Goal: Information Seeking & Learning: Learn about a topic

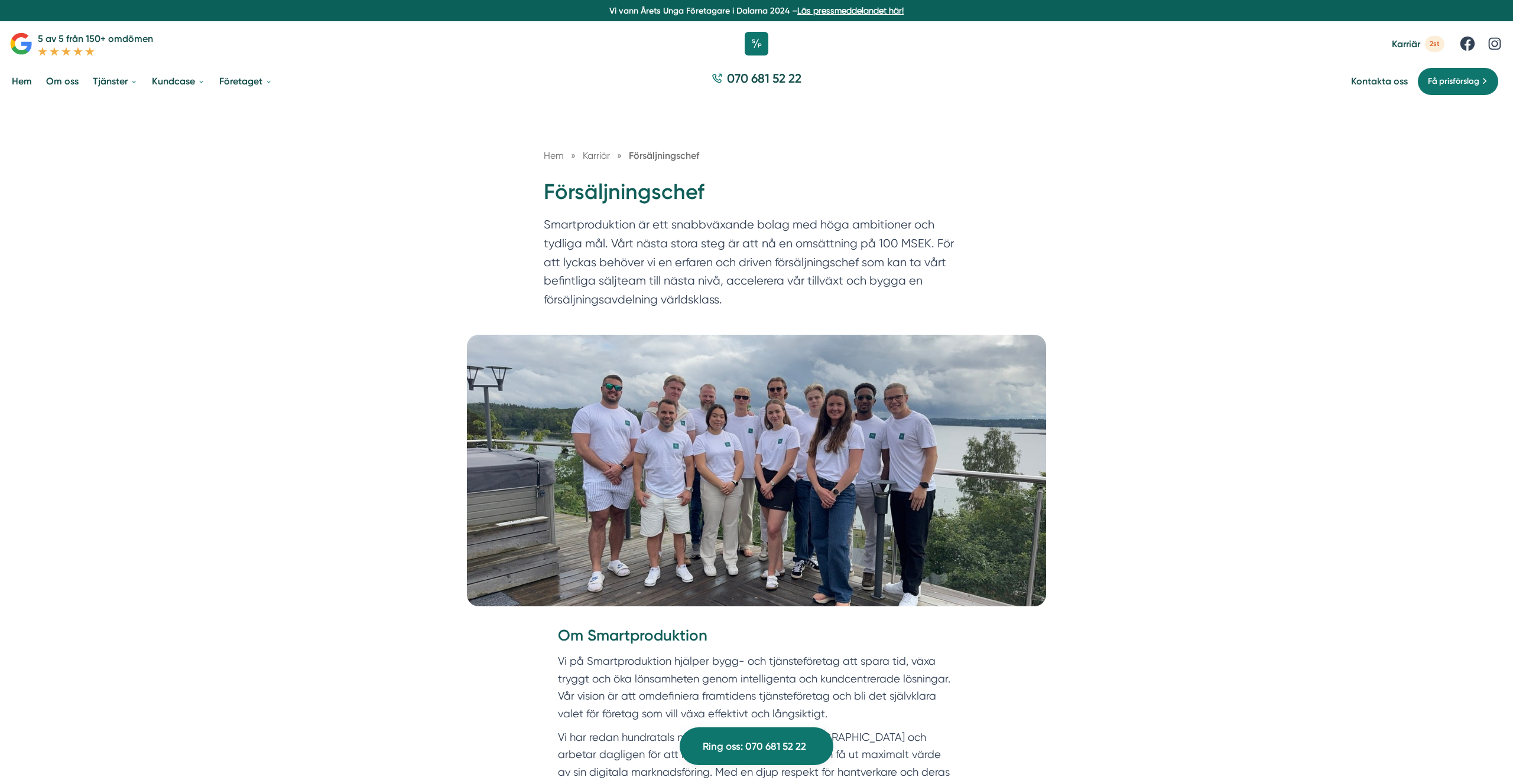
scroll to position [1190, 0]
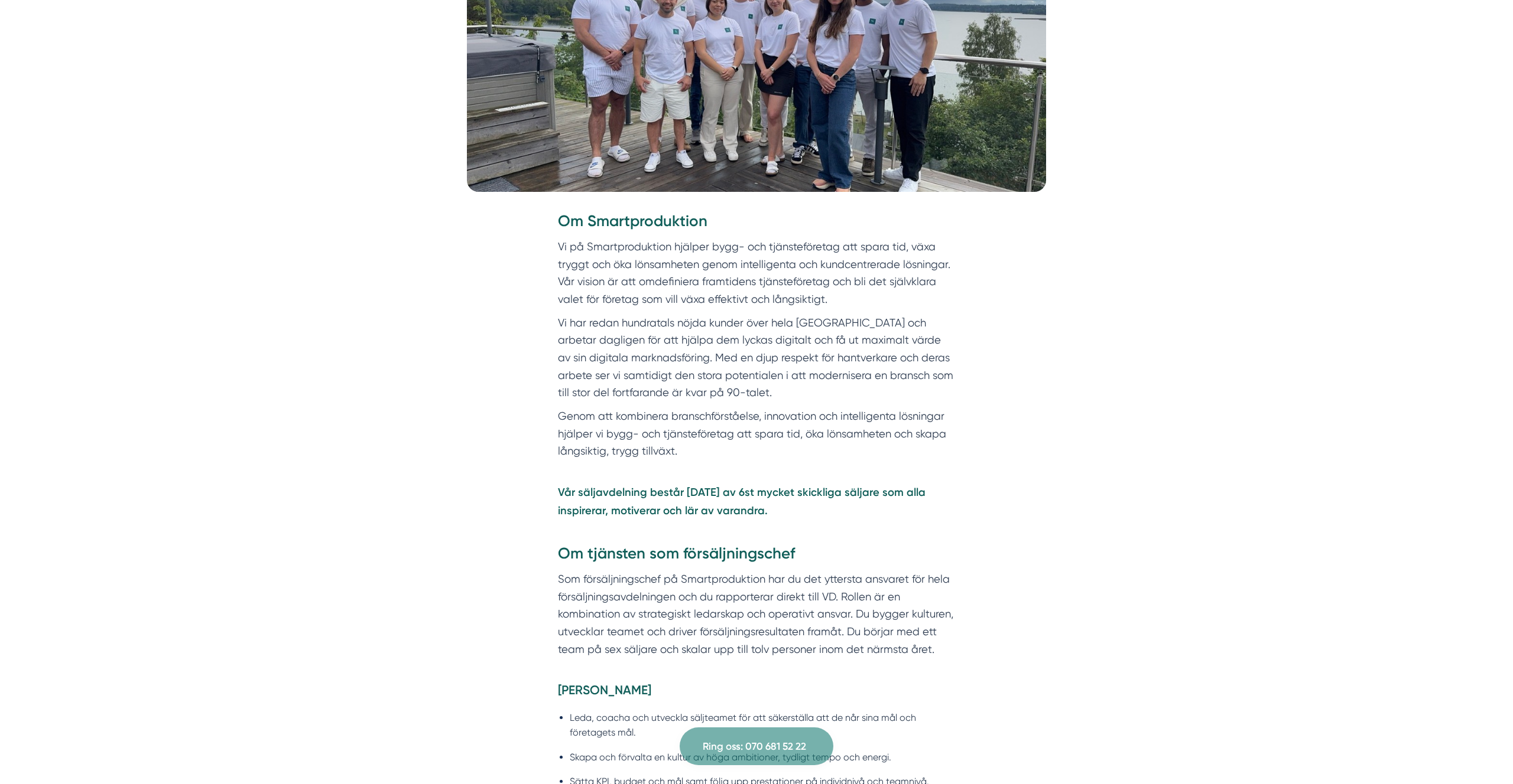
scroll to position [0, 0]
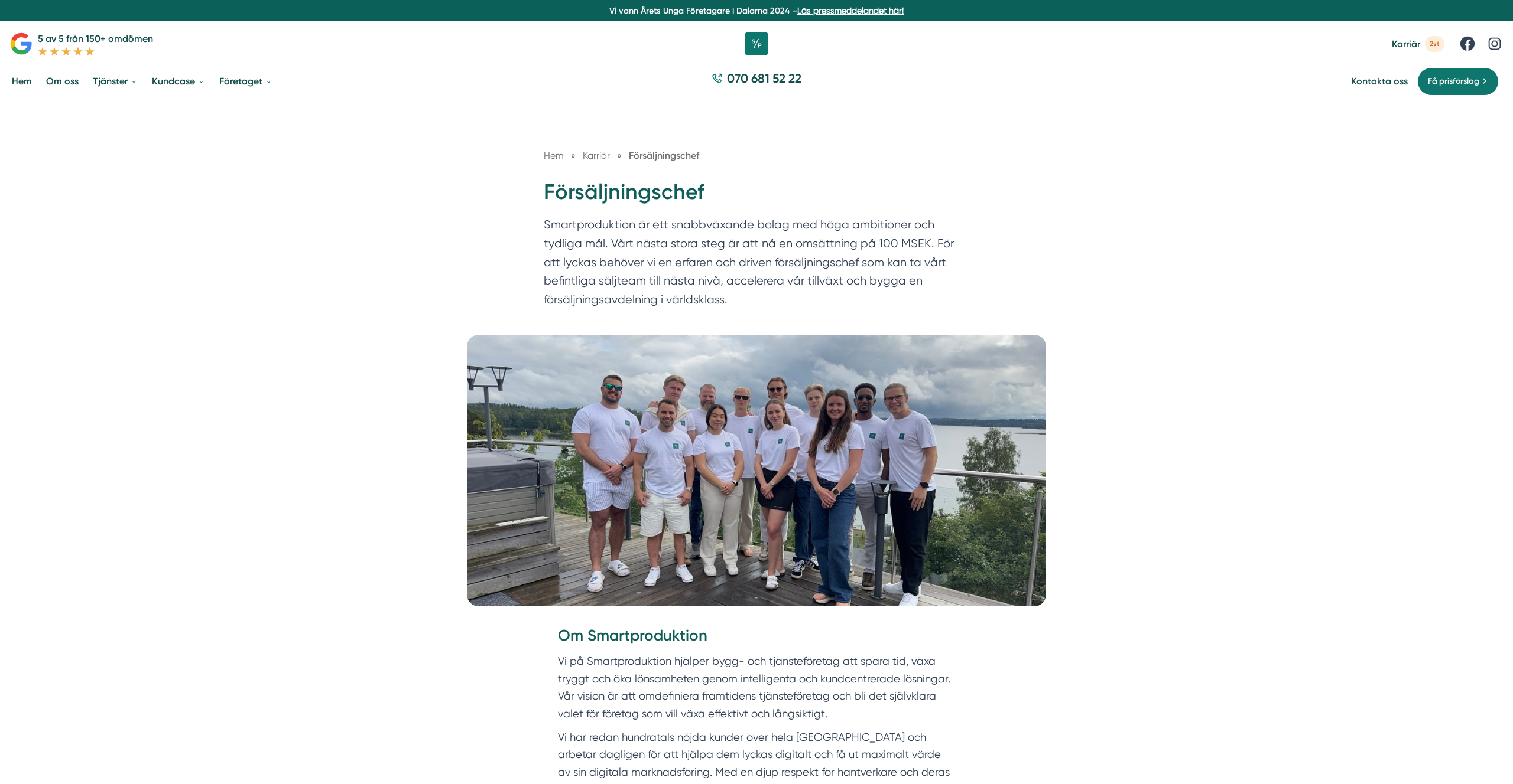
click at [305, 180] on div "Hem » Karriär » Försäljningschef Försäljningschef Smartproduktion är ett snabbv…" at bounding box center [756, 218] width 1513 height 234
click at [646, 197] on h1 "Försäljningschef" at bounding box center [756, 197] width 425 height 39
copy div "Försäljningschef"
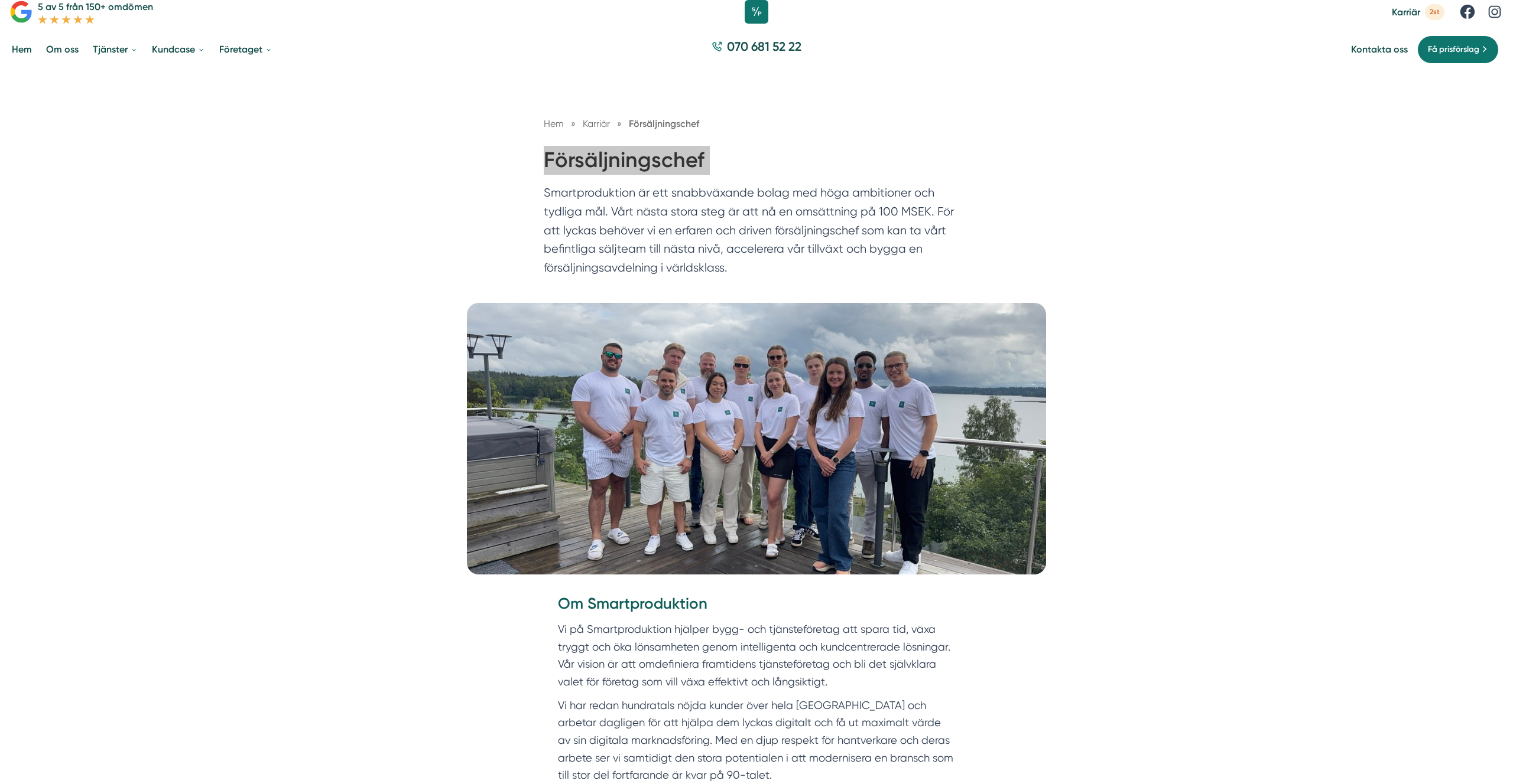
scroll to position [33, 0]
click at [586, 178] on h1 "Försäljningschef" at bounding box center [756, 164] width 425 height 39
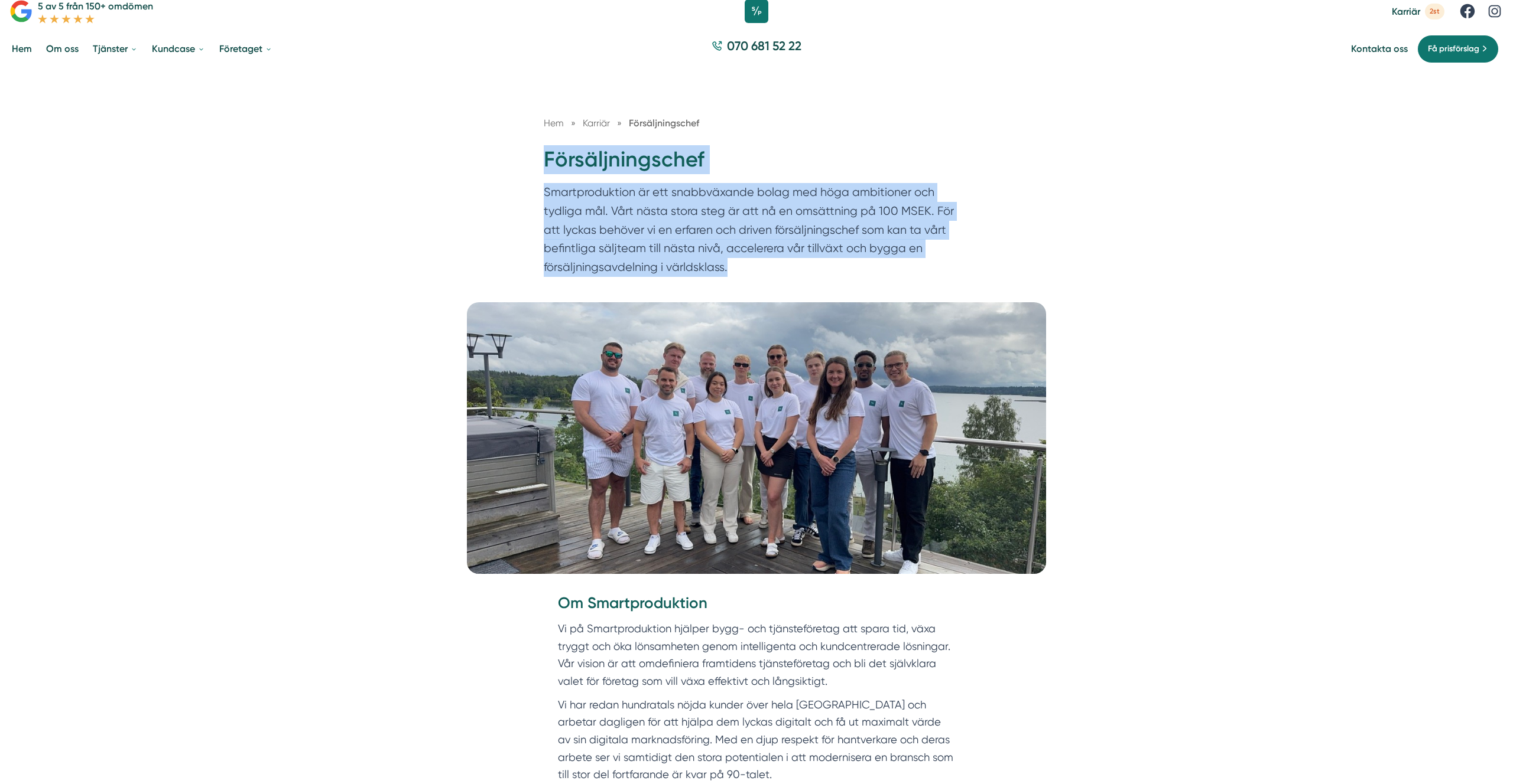
drag, startPoint x: 542, startPoint y: 152, endPoint x: 734, endPoint y: 292, distance: 237.6
click at [733, 293] on div "Hem » Karriär » Försäljningschef Försäljningschef Smartproduktion är ett snabbv…" at bounding box center [756, 185] width 1513 height 234
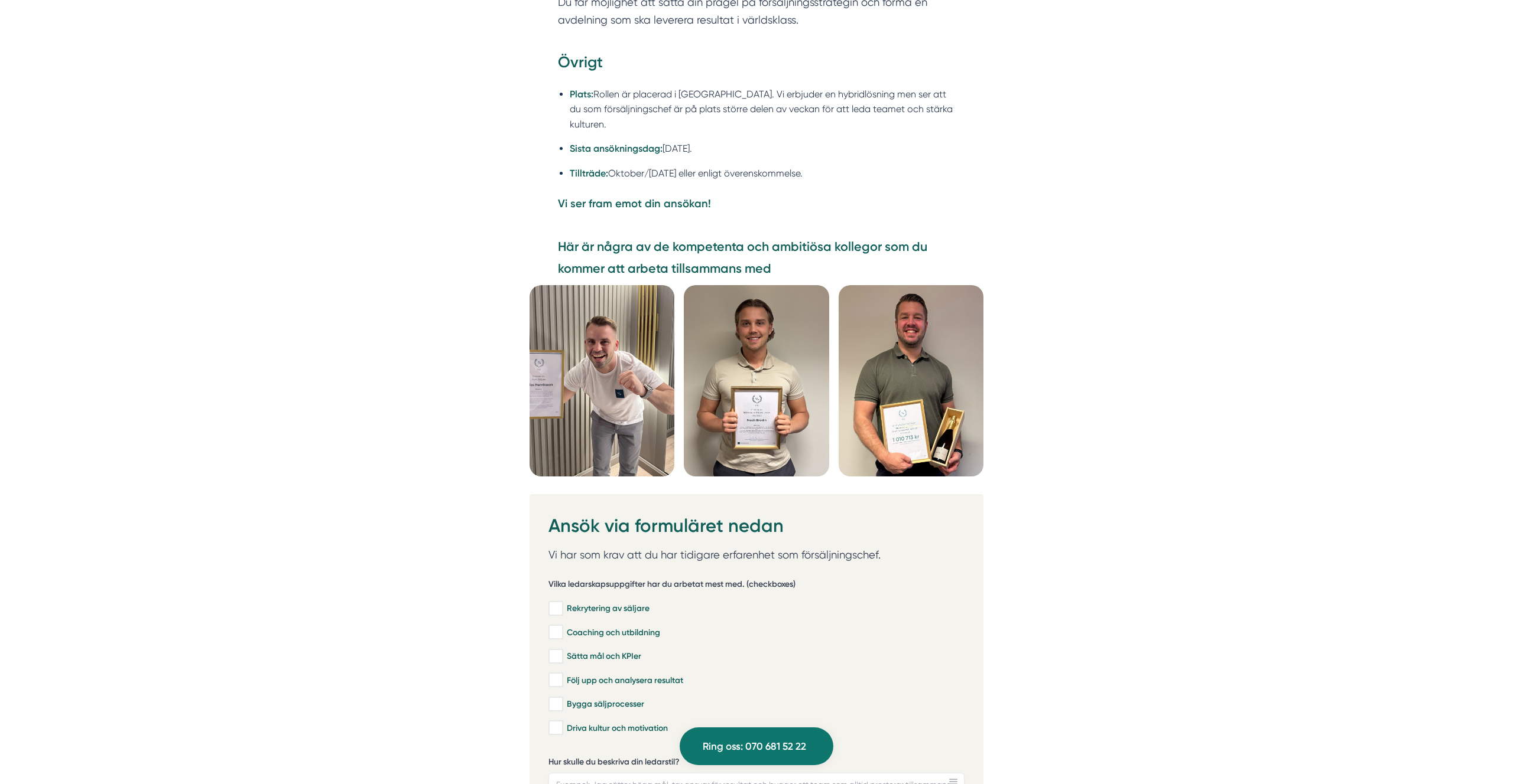
click at [716, 203] on p "Vi ser fram emot din ansökan!" at bounding box center [756, 204] width 397 height 18
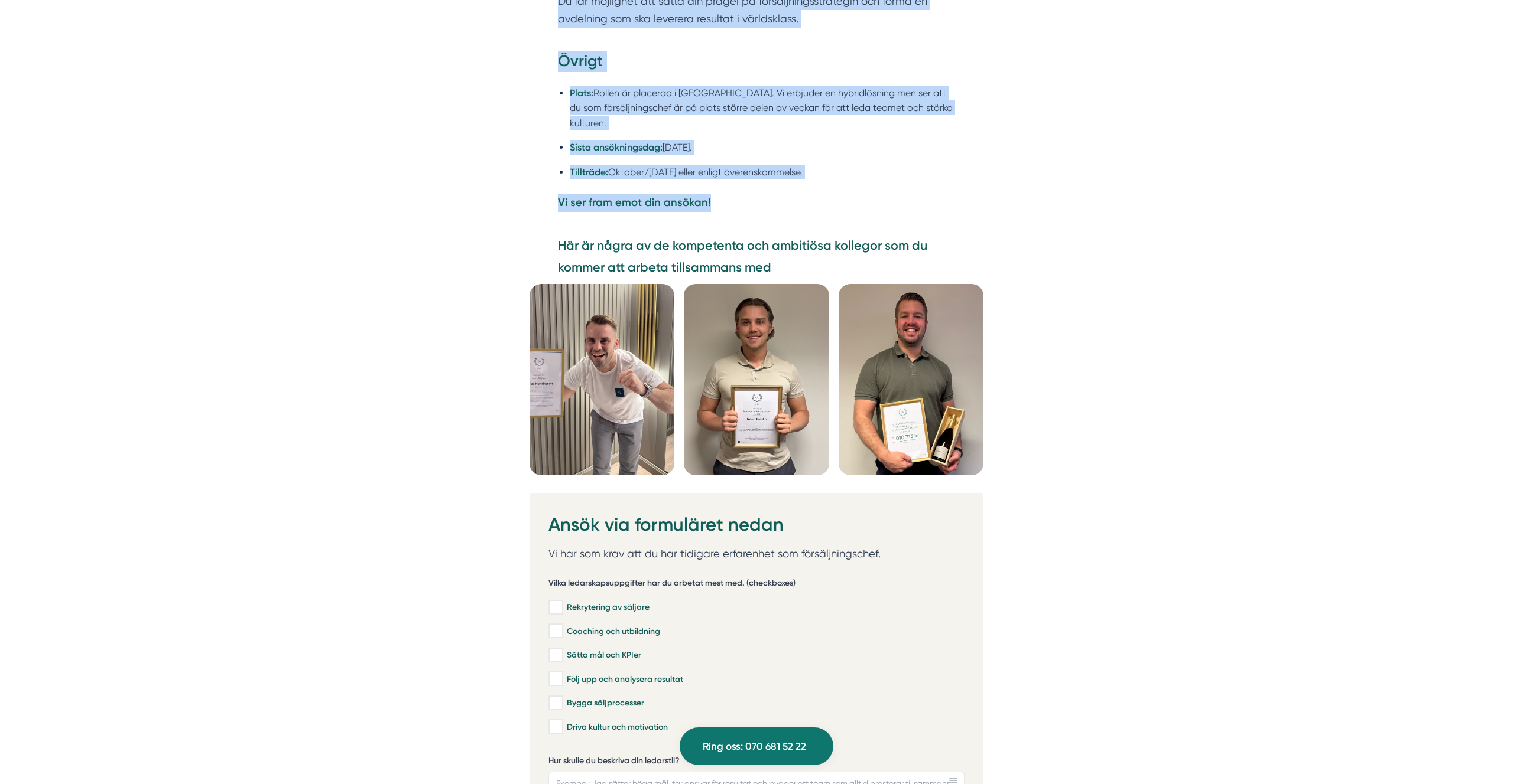
scroll to position [2936, 0]
click at [732, 195] on p "Vi ser fram emot din ansökan!" at bounding box center [756, 204] width 397 height 18
click at [729, 198] on p "Vi ser fram emot din ansökan!" at bounding box center [756, 204] width 397 height 18
copy div "Försäljningschef Smartproduktion är ett snabbväxande bolag med höga ambitioner …"
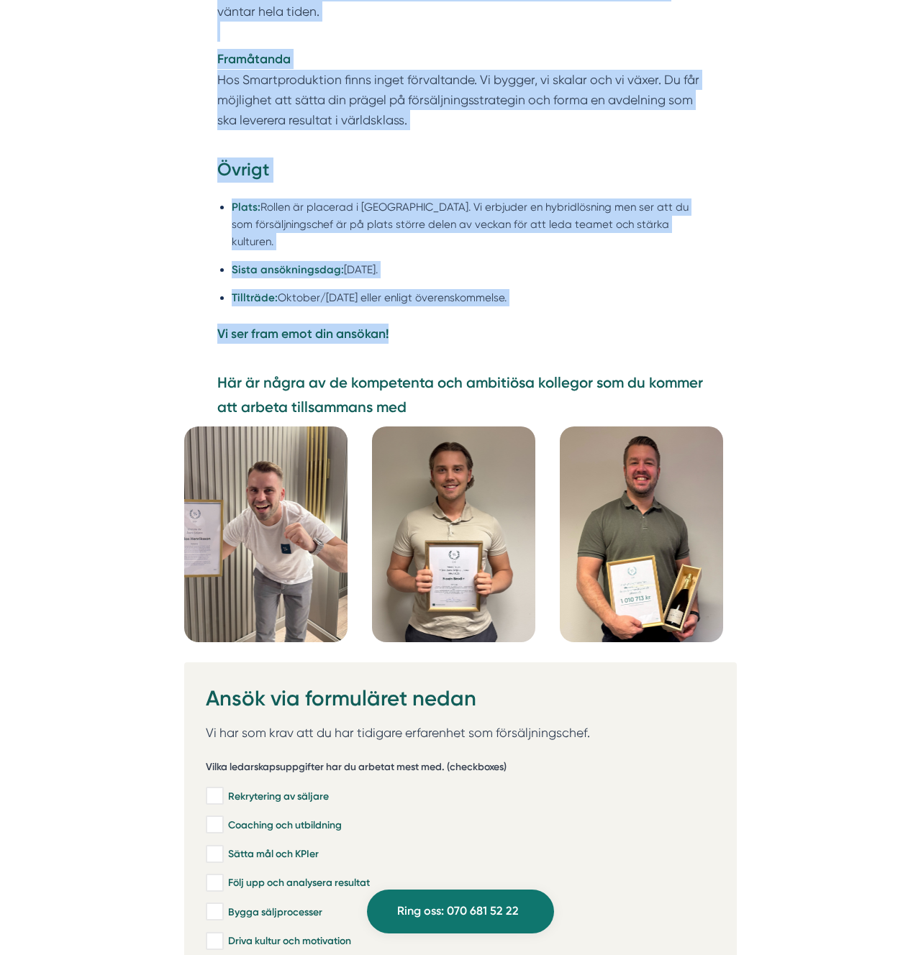
scroll to position [3135, 0]
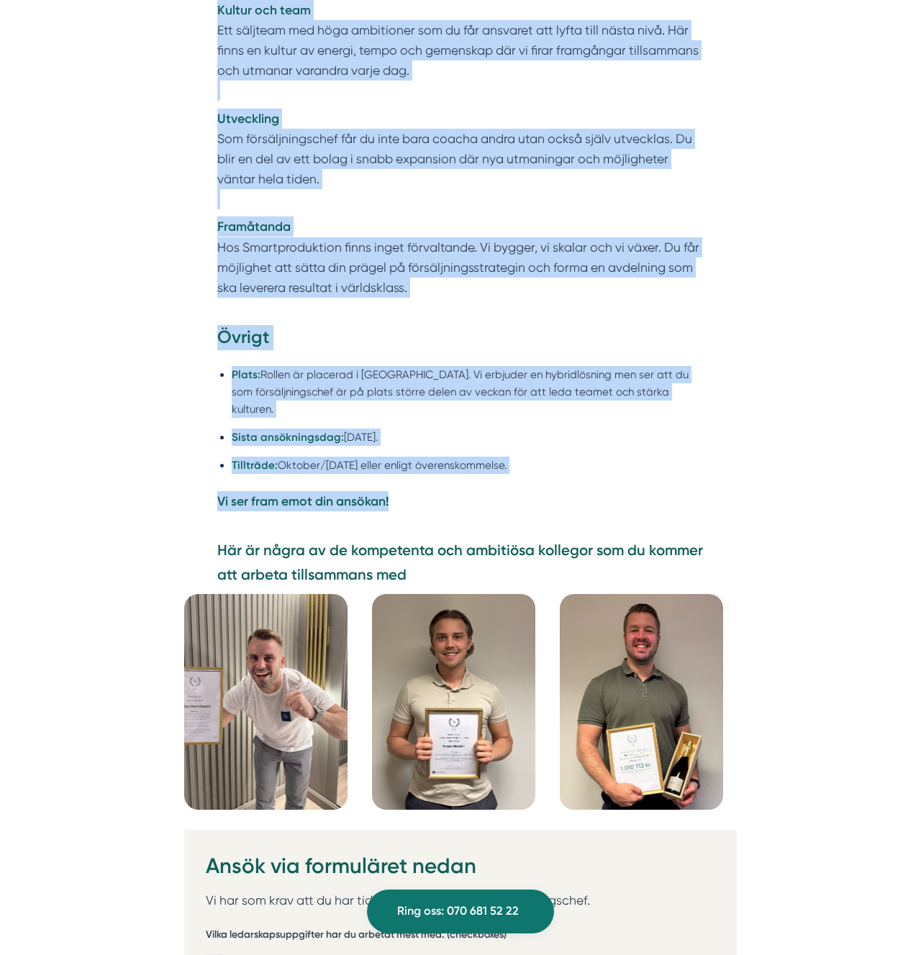
click at [396, 483] on div "Övrigt Plats: Rollen är placerad i Stockholm. Vi erbjuder en hybridlösning men …" at bounding box center [460, 432] width 552 height 214
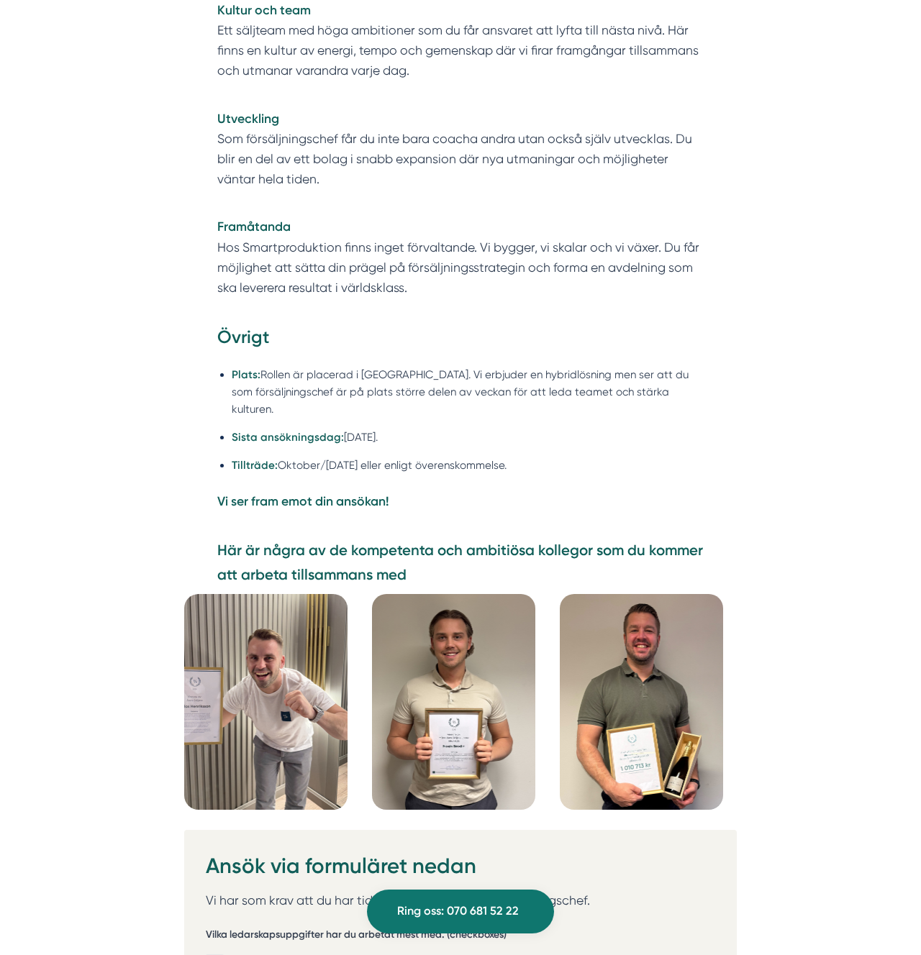
drag, startPoint x: 586, startPoint y: 437, endPoint x: 203, endPoint y: 325, distance: 399.3
click at [203, 325] on div "Övrigt Plats: Rollen är placerad i Stockholm. Vi erbjuder en hybridlösning men …" at bounding box center [460, 432] width 552 height 214
copy div "Övrigt Plats: Rollen är placerad i Stockholm. Vi erbjuder en hybridlösning men …"
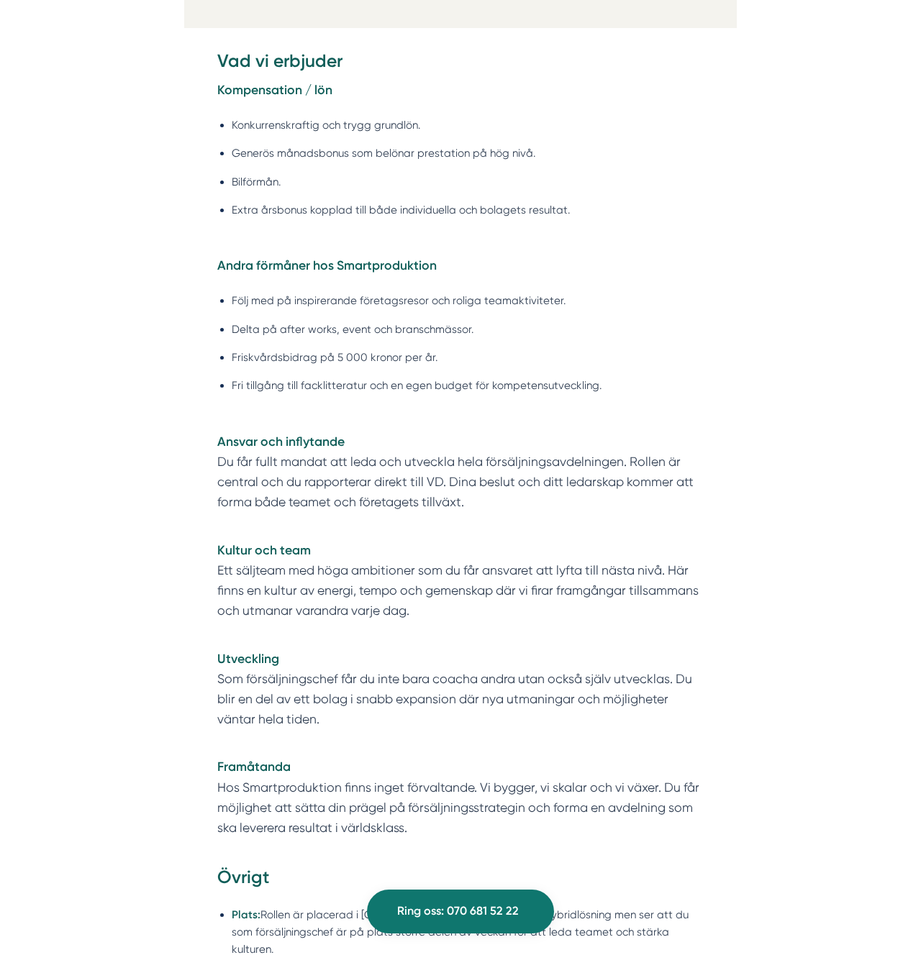
scroll to position [2582, 0]
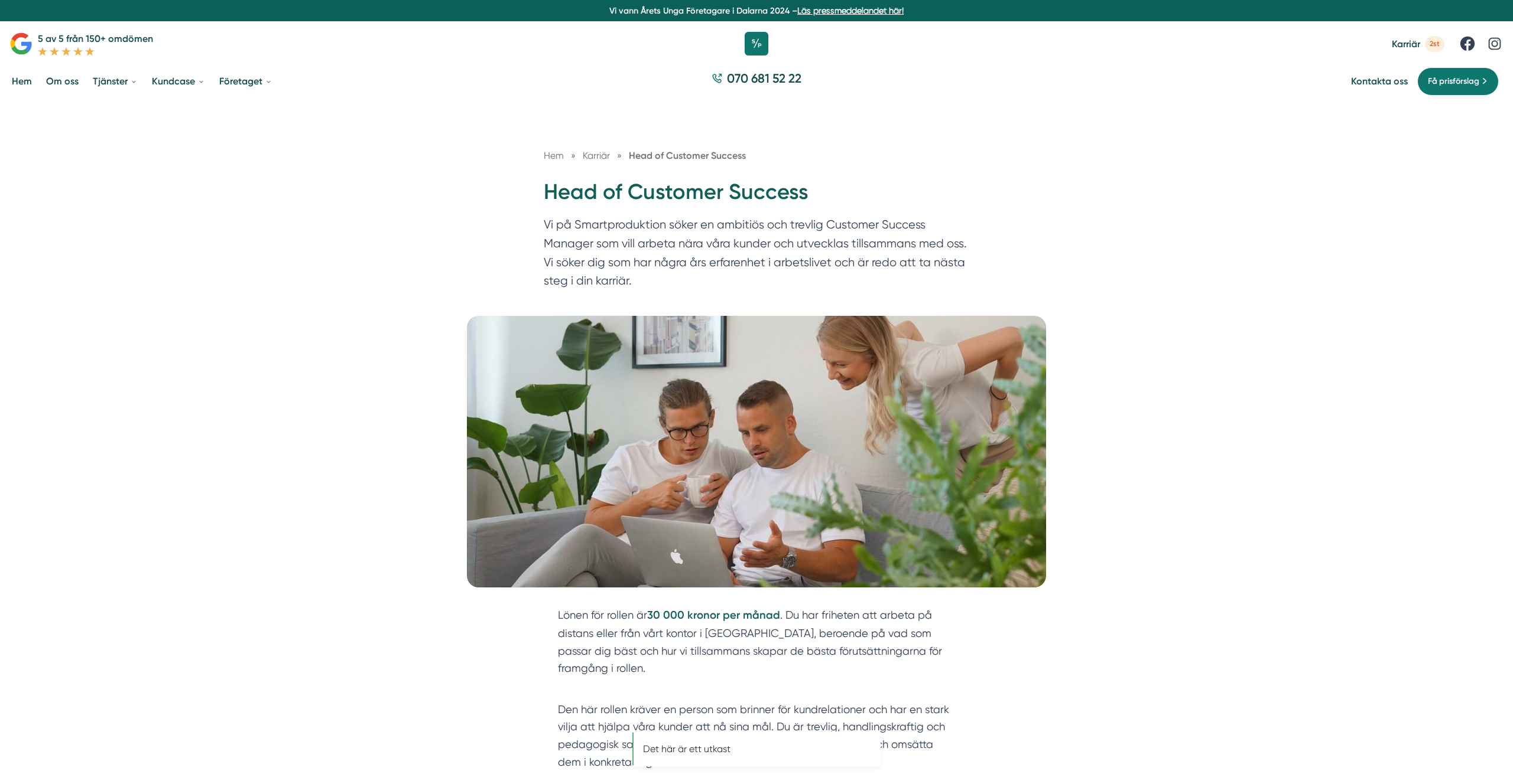
click at [622, 247] on p "Vi på Smartproduktion söker en ambitiös och trevlig Customer Success Manager so…" at bounding box center [756, 256] width 425 height 80
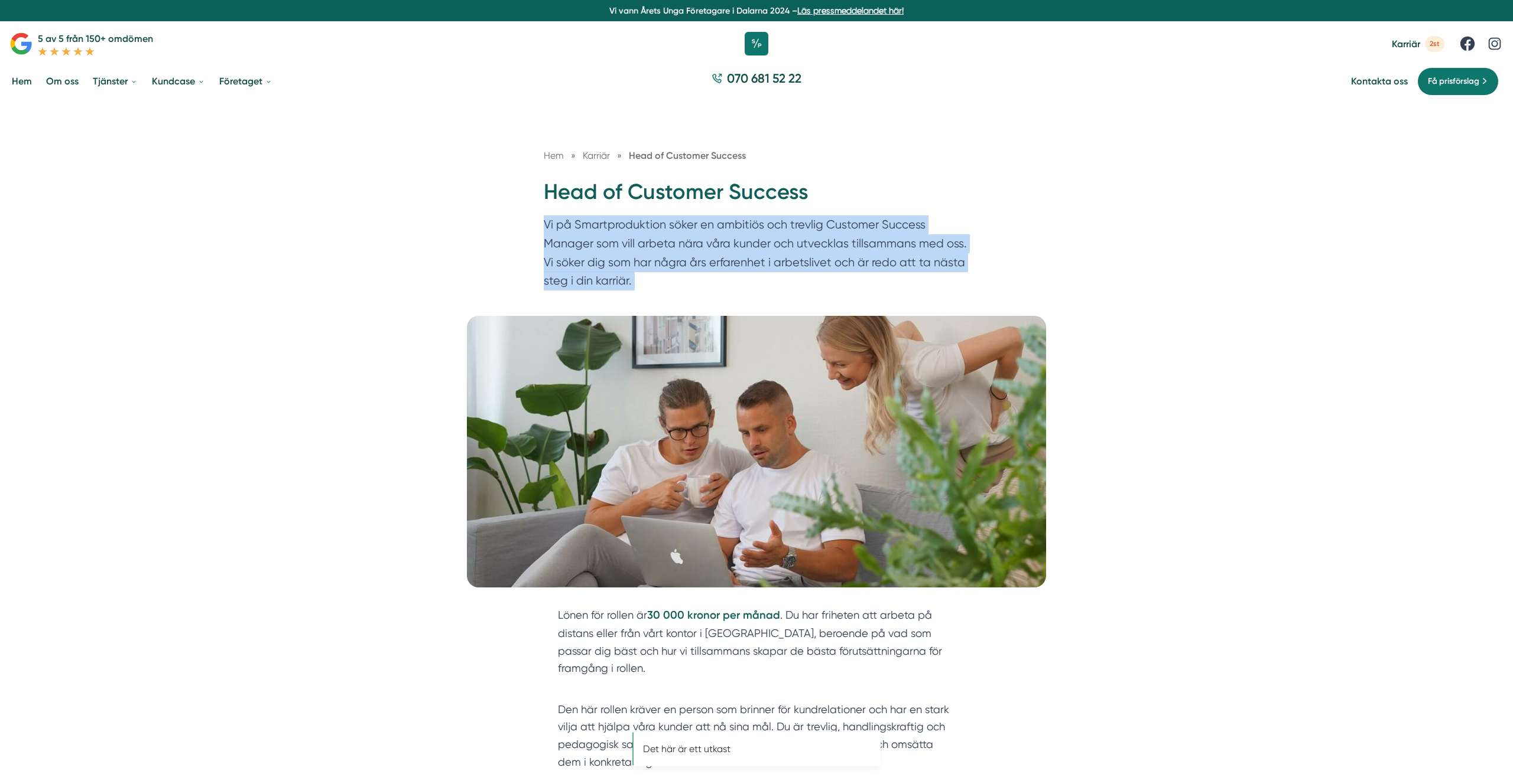
click at [622, 247] on p "Vi på Smartproduktion söker en ambitiös och trevlig Customer Success Manager so…" at bounding box center [756, 256] width 425 height 80
click at [724, 286] on p "Vi på Smartproduktion söker en ambitiös och trevlig Customer Success Manager so…" at bounding box center [756, 256] width 425 height 80
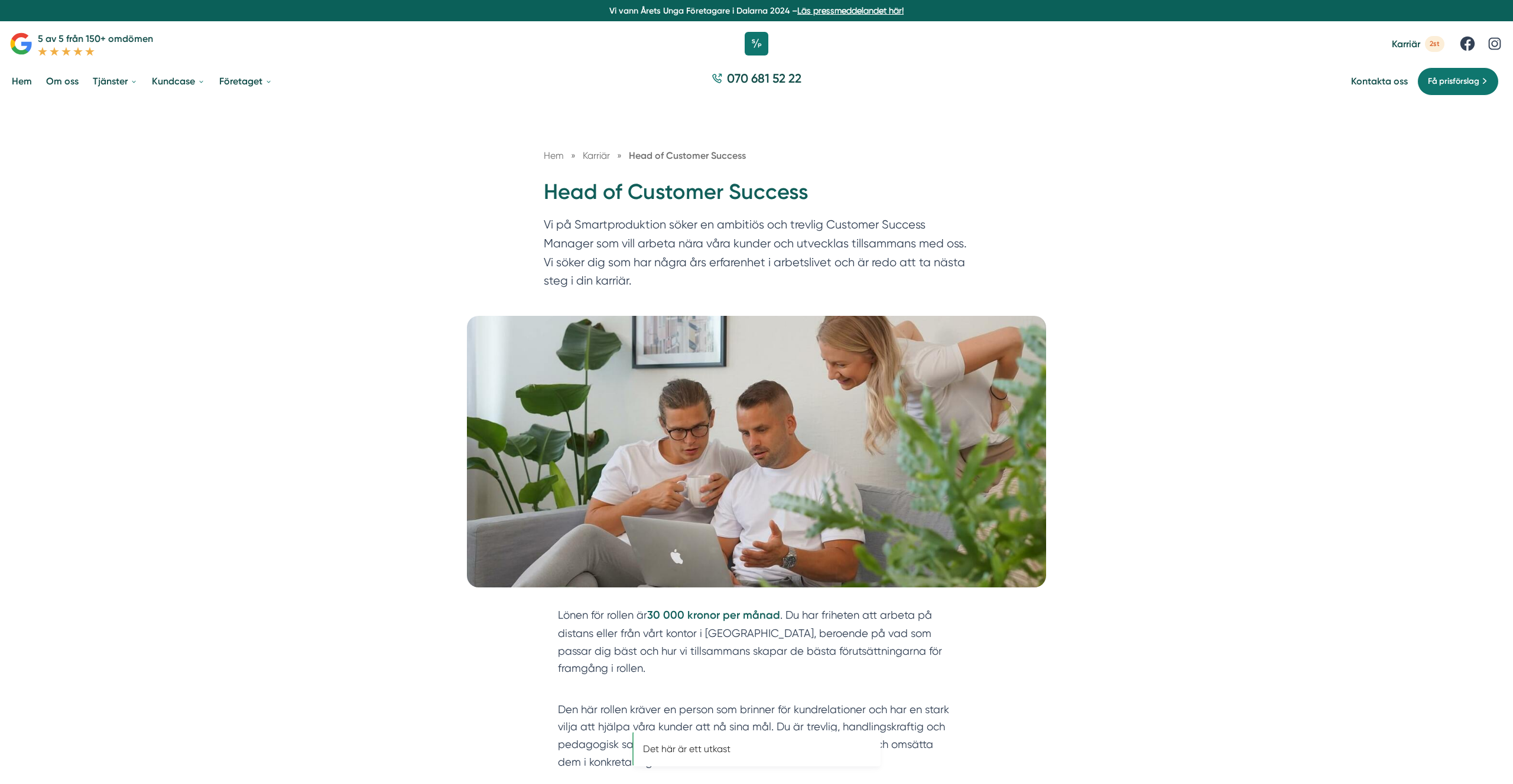
click at [724, 286] on p "Vi på Smartproduktion söker en ambitiös och trevlig Customer Success Manager so…" at bounding box center [756, 256] width 425 height 80
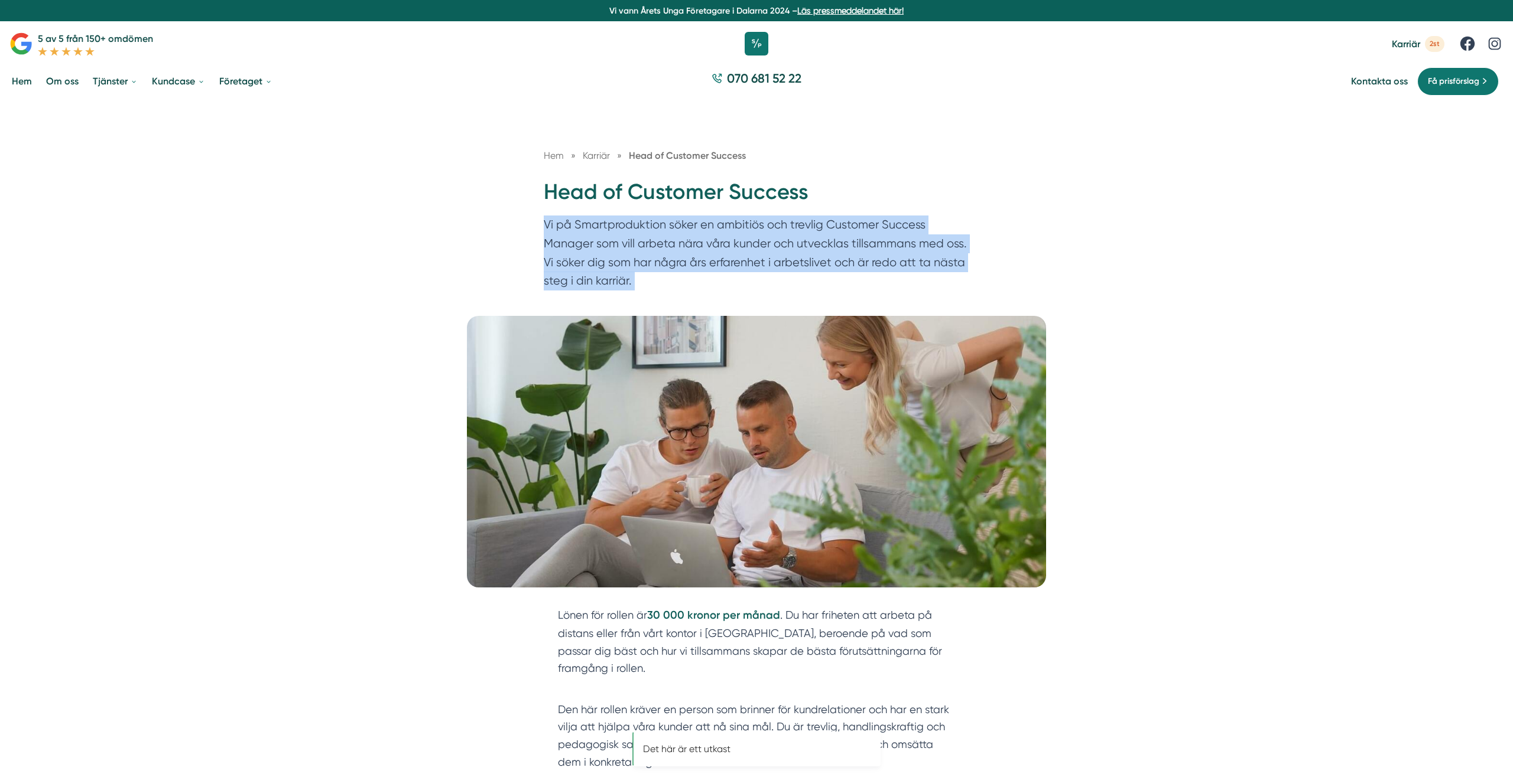
click at [724, 286] on p "Vi på Smartproduktion söker en ambitiös och trevlig Customer Success Manager so…" at bounding box center [756, 256] width 425 height 80
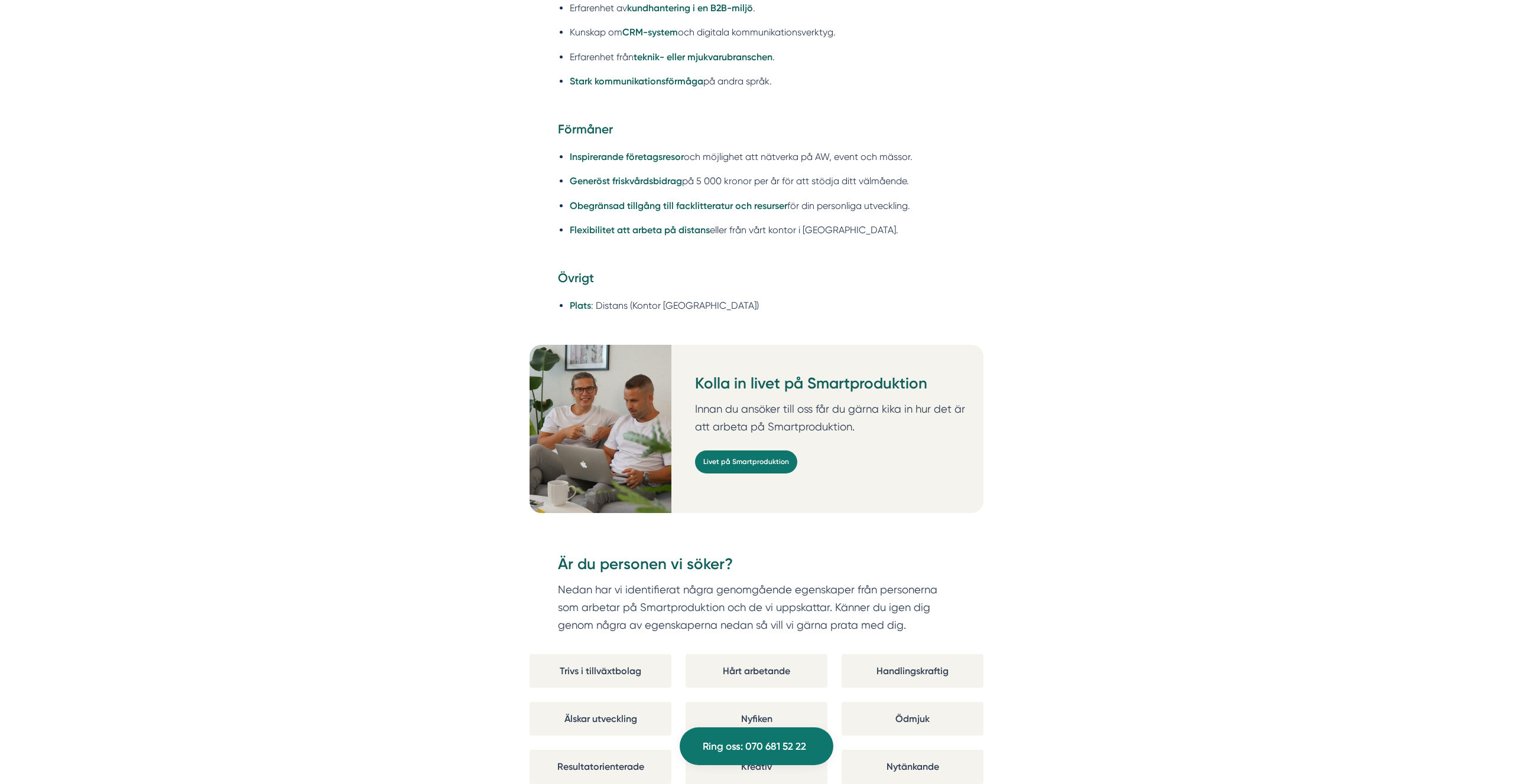
scroll to position [1184, 0]
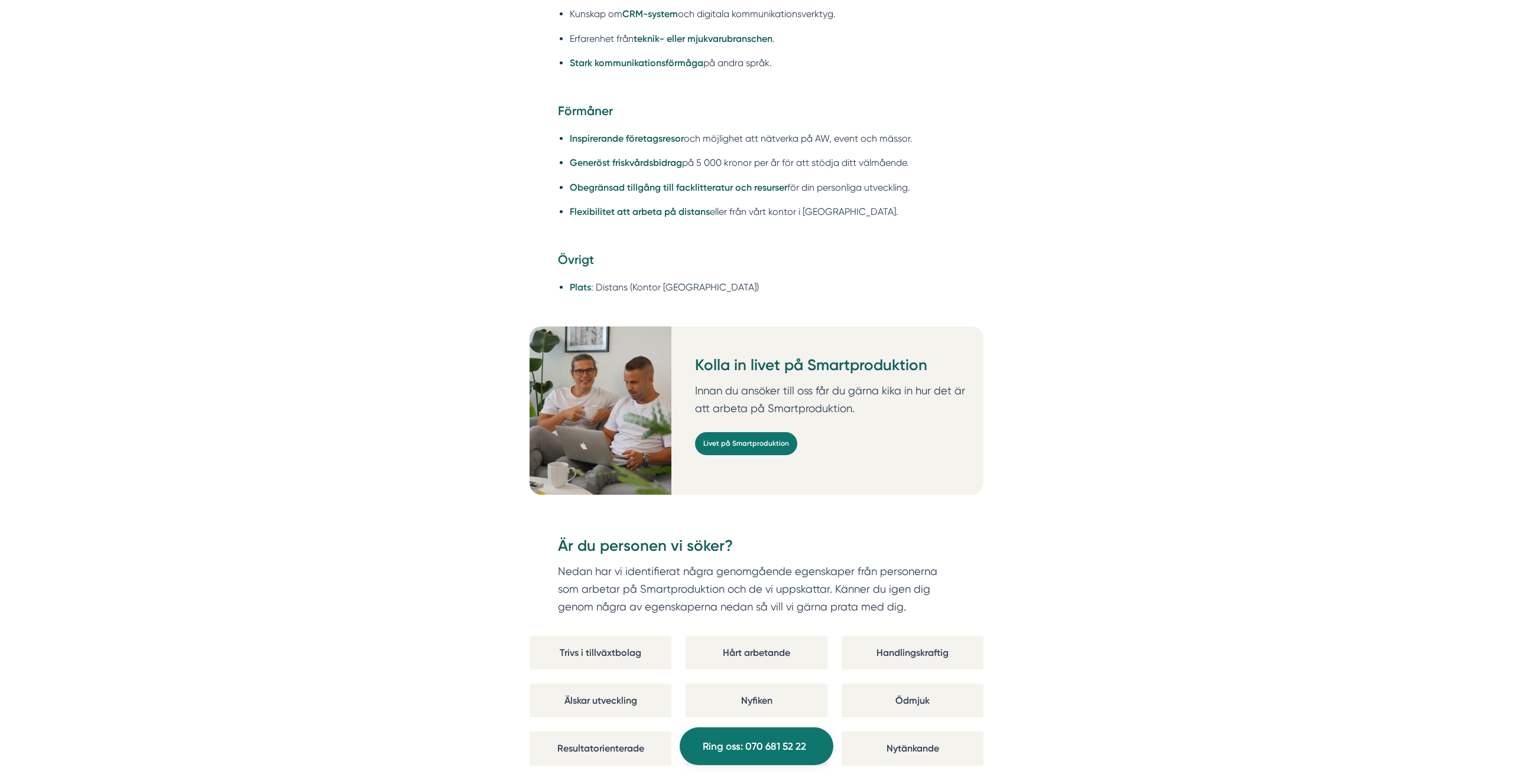
click at [1033, 163] on div "Lönen för rollen är 30 000 kronor per månad . Du har friheten att arbeta på dis…" at bounding box center [756, 573] width 1513 height 2301
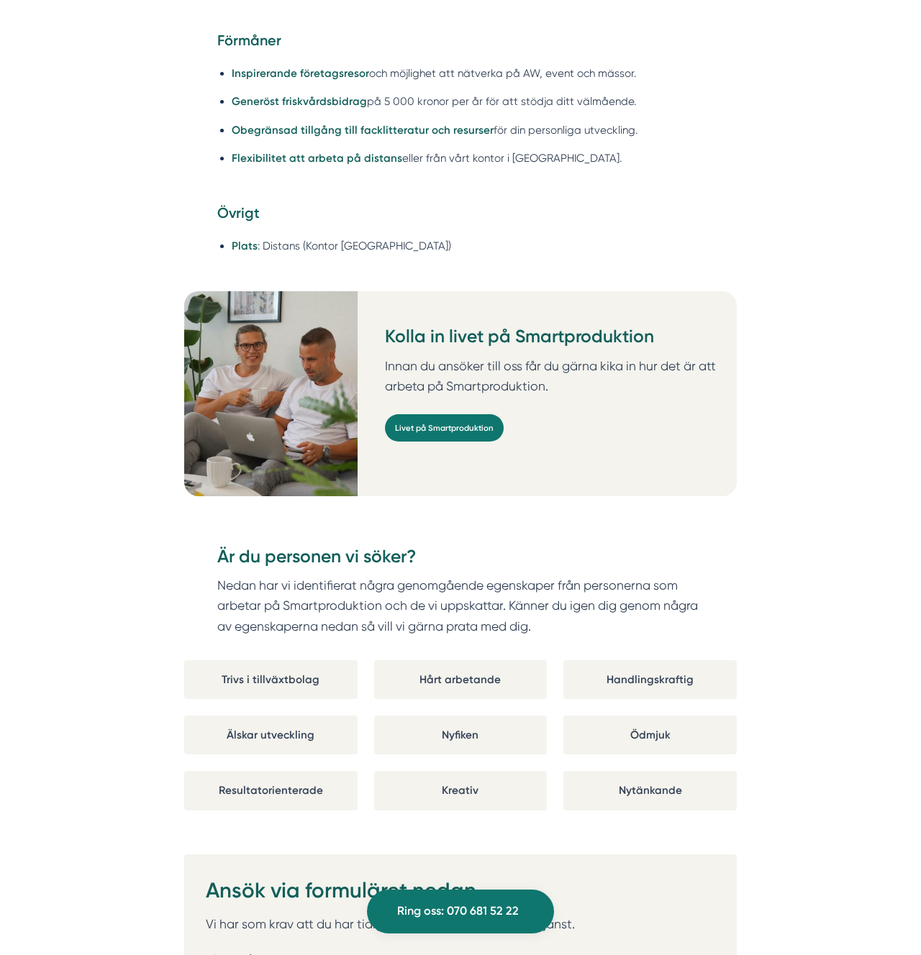
scroll to position [1439, 0]
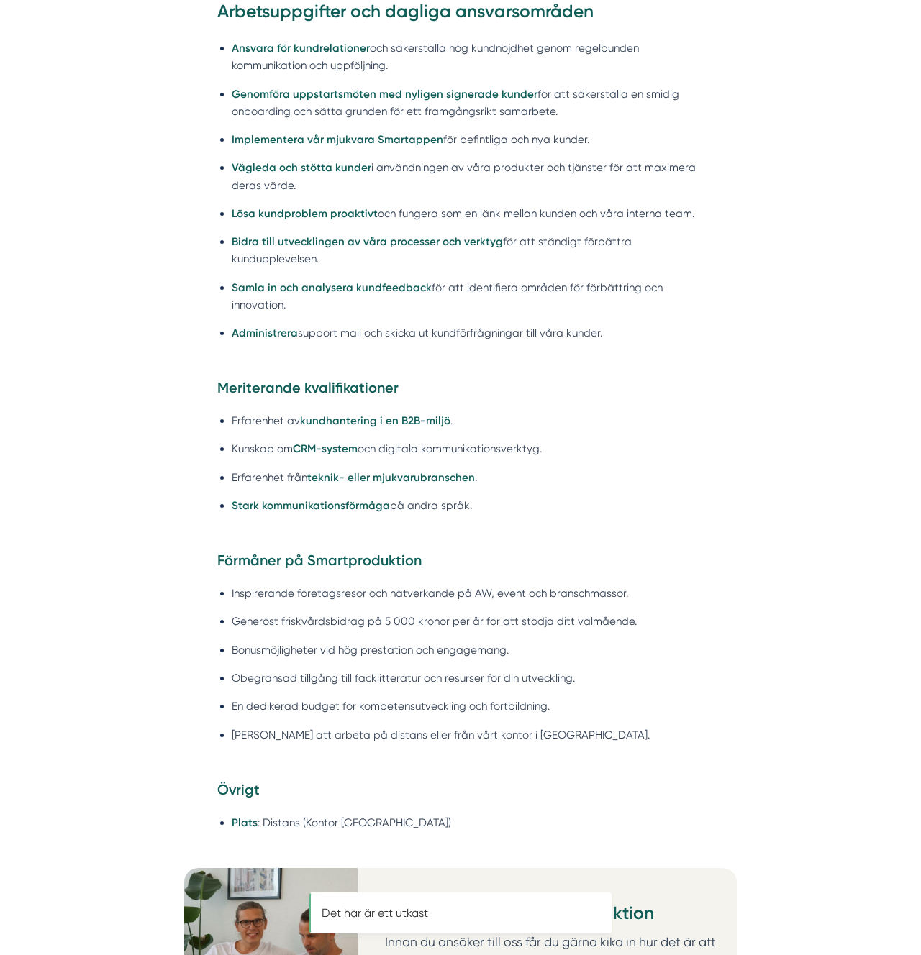
scroll to position [919, 0]
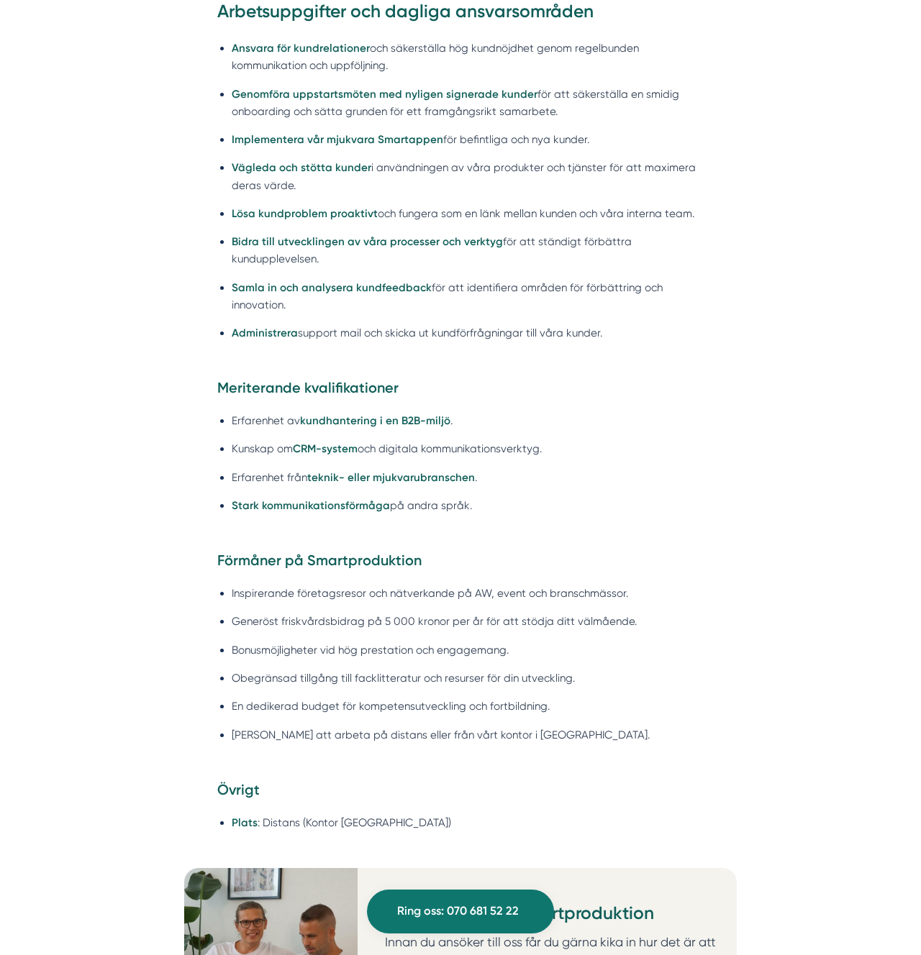
click at [492, 739] on li "[PERSON_NAME] att arbeta på distans eller från vårt kontor i [GEOGRAPHIC_DATA]." at bounding box center [468, 735] width 473 height 17
click at [354, 737] on li "[PERSON_NAME] att arbeta på distans eller från vårt kontor i [GEOGRAPHIC_DATA]." at bounding box center [468, 735] width 473 height 17
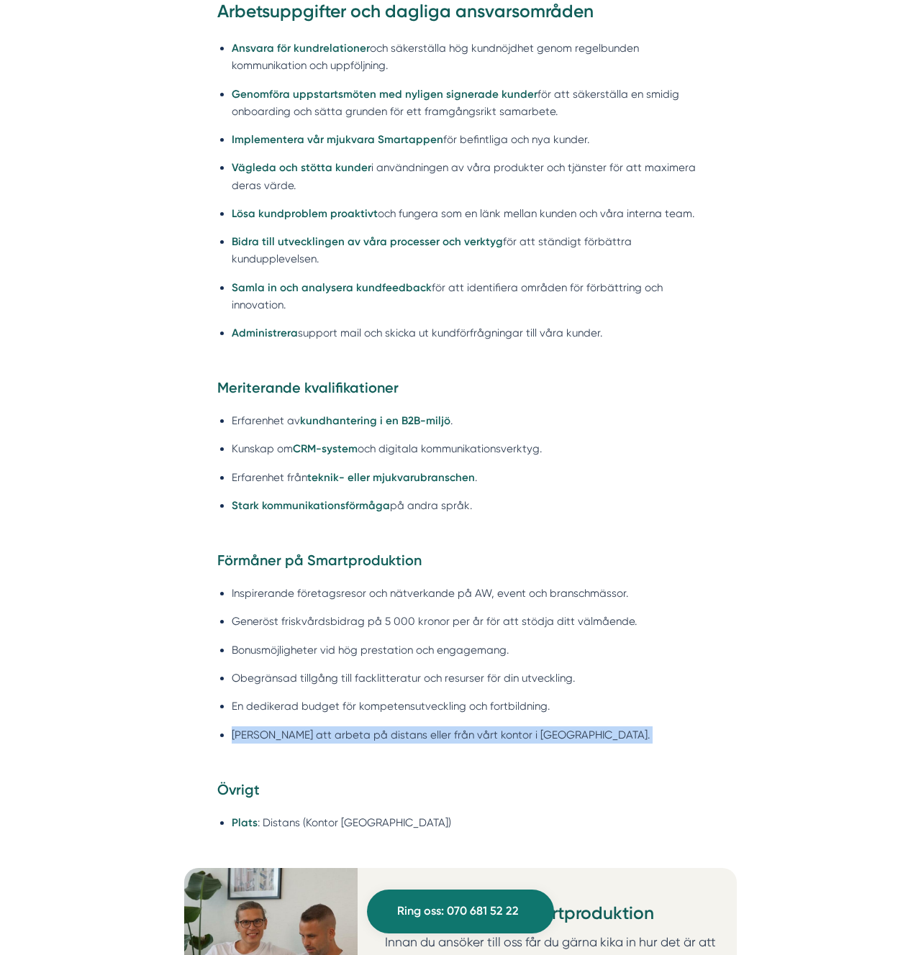
click at [354, 737] on li "[PERSON_NAME] att arbeta på distans eller från vårt kontor i [GEOGRAPHIC_DATA]." at bounding box center [468, 735] width 473 height 17
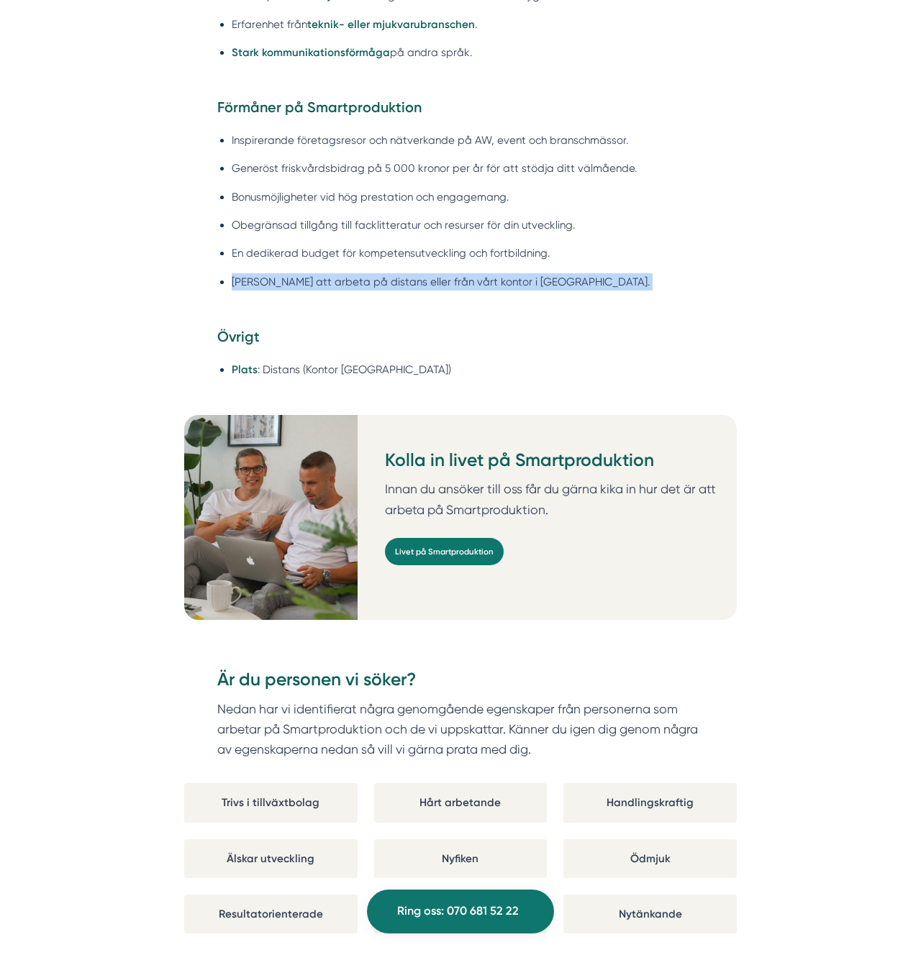
scroll to position [1565, 0]
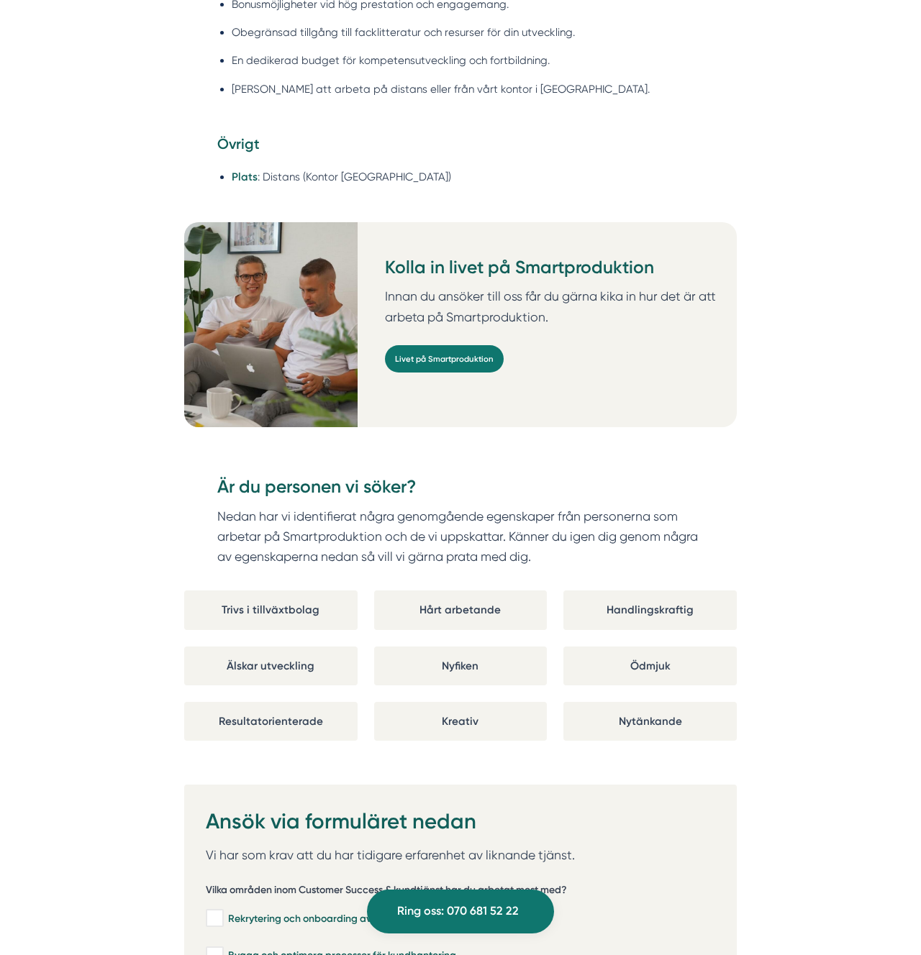
click at [522, 286] on h3 "Kolla in livet på Smartproduktion" at bounding box center [555, 271] width 341 height 32
click at [543, 265] on h3 "Kolla in livet på Smartproduktion" at bounding box center [555, 271] width 341 height 32
drag, startPoint x: 543, startPoint y: 265, endPoint x: 590, endPoint y: 296, distance: 55.7
click at [543, 265] on h3 "Kolla in livet på Smartproduktion" at bounding box center [555, 271] width 341 height 32
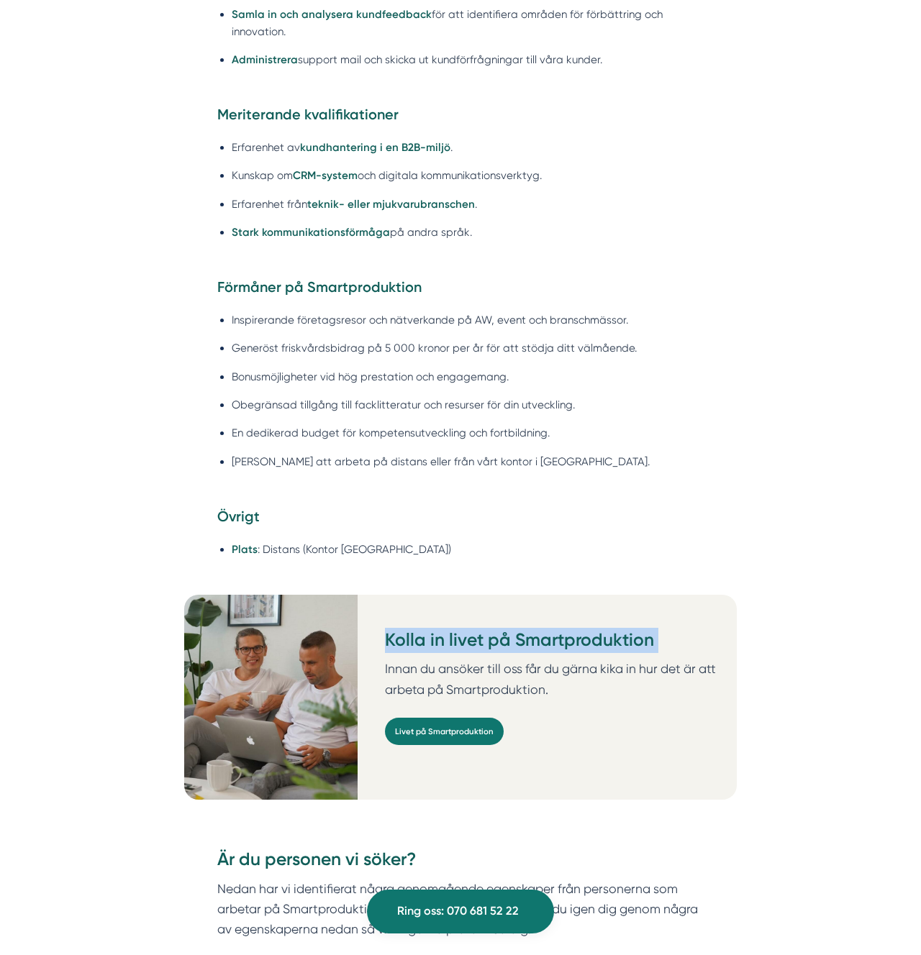
scroll to position [1218, 0]
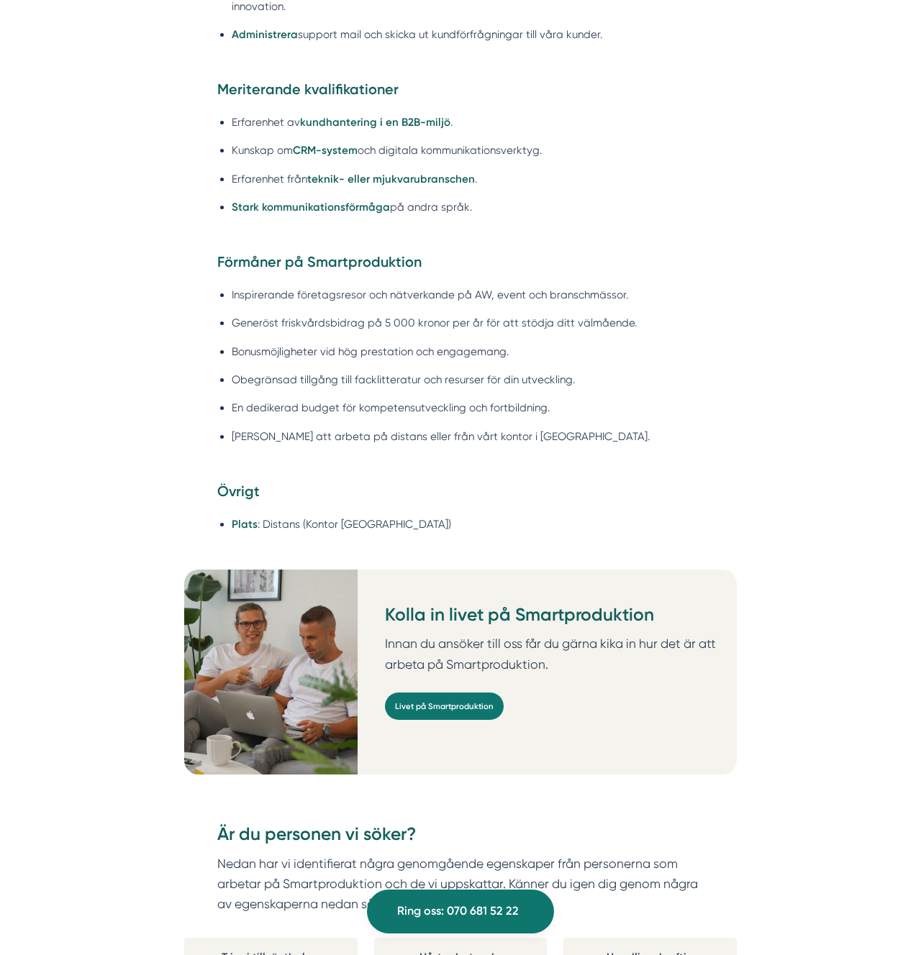
click at [302, 532] on li "Plats : Distans (Kontor Stockholm)" at bounding box center [468, 524] width 473 height 17
click at [281, 157] on li "Kunskap om CRM-system och digitala kommunikationsverktyg." at bounding box center [468, 150] width 473 height 17
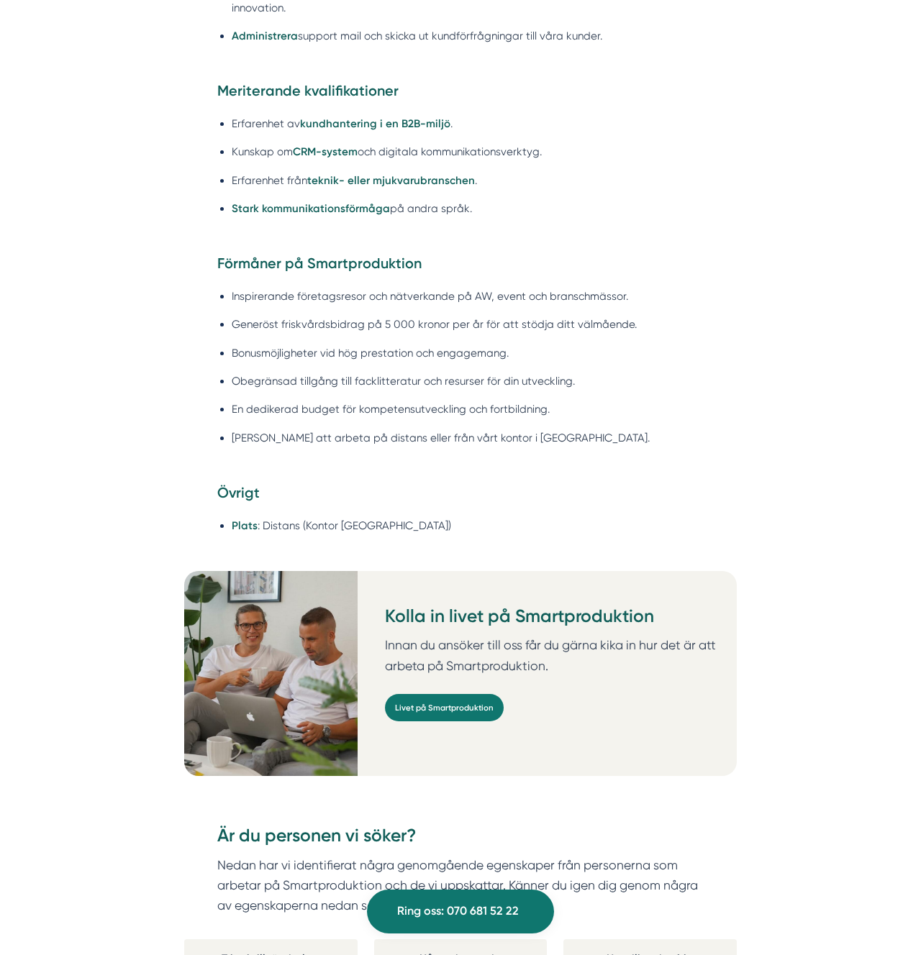
click at [338, 466] on div "Förmåner på Smartproduktion Inspirerande företagsresor och nätverkande på AW, e…" at bounding box center [460, 368] width 552 height 229
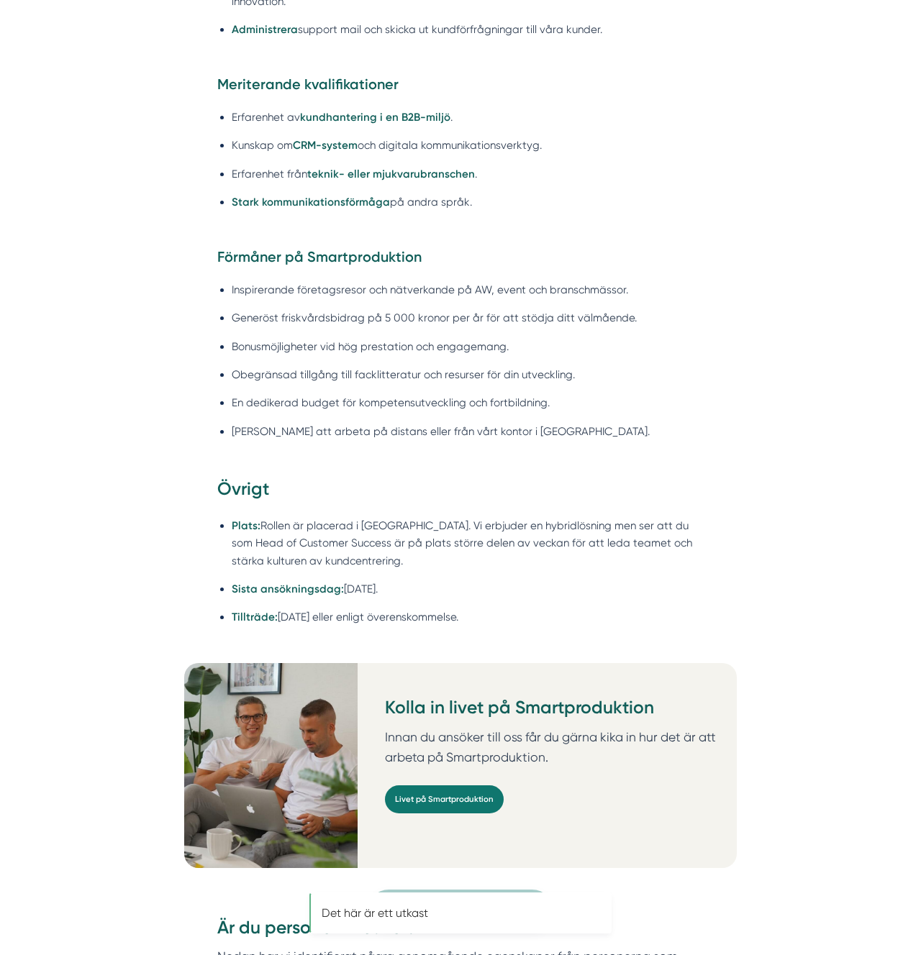
scroll to position [1224, 0]
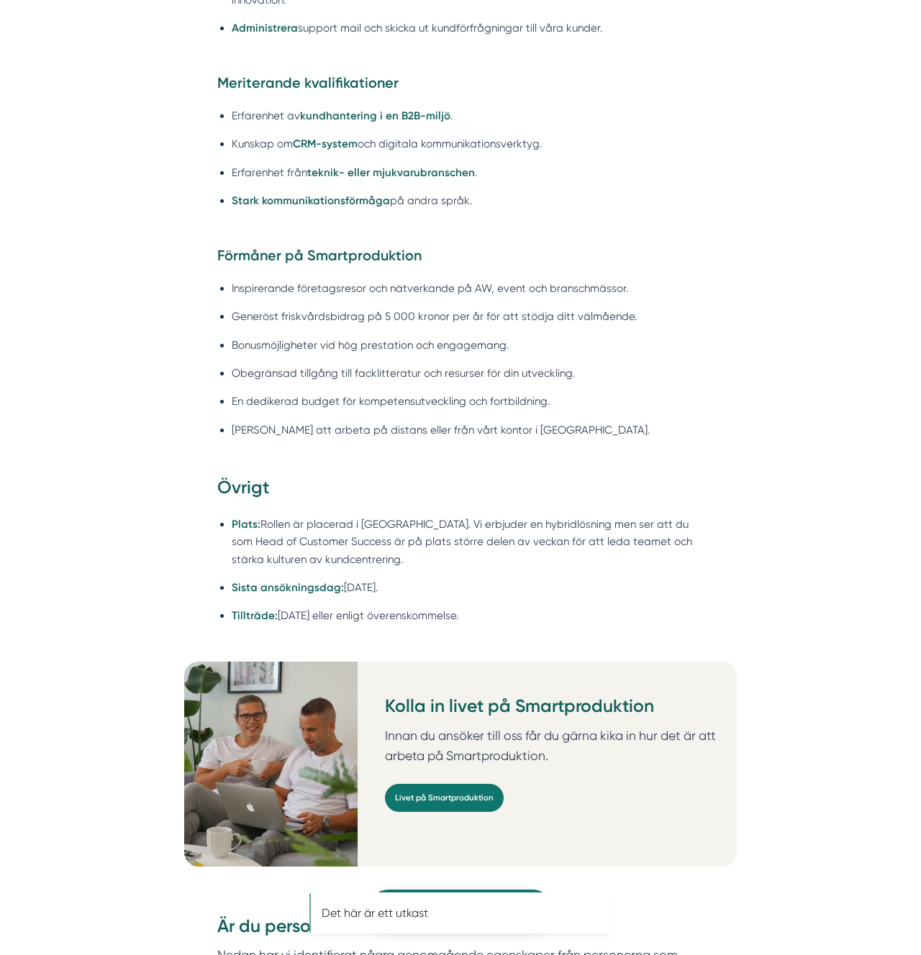
click at [329, 534] on li "Plats: Rollen är placerad i [GEOGRAPHIC_DATA]. Vi erbjuder en hybridlösning men…" at bounding box center [468, 542] width 473 height 52
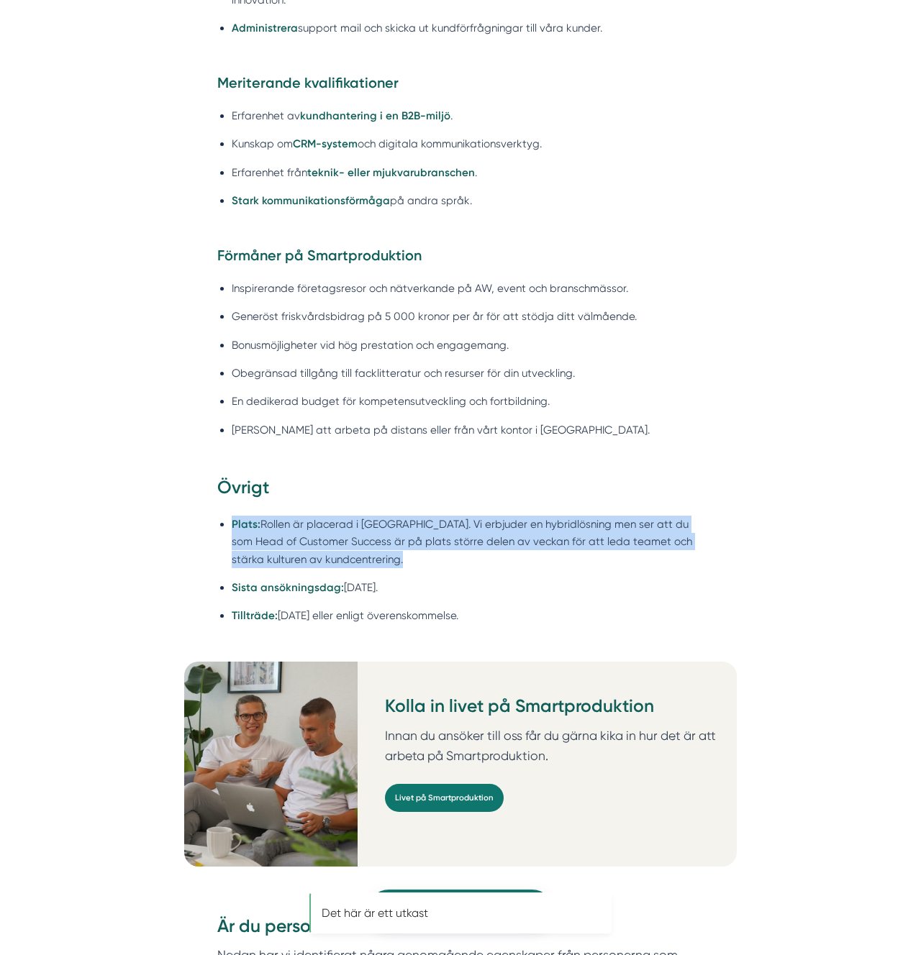
click at [329, 534] on li "Plats: Rollen är placerad i [GEOGRAPHIC_DATA]. Vi erbjuder en hybridlösning men…" at bounding box center [468, 542] width 473 height 52
click at [343, 527] on li "Plats: Rollen är placerad i [GEOGRAPHIC_DATA]. Vi erbjuder en hybridlösning men…" at bounding box center [468, 542] width 473 height 52
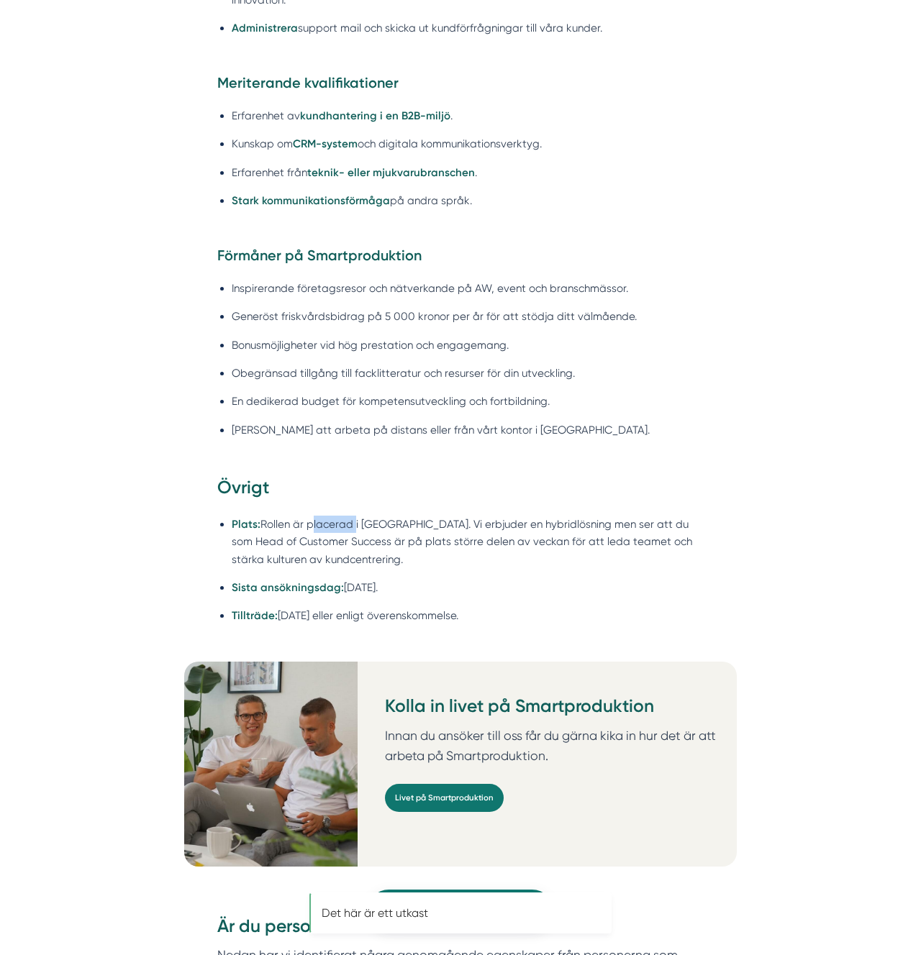
click at [343, 527] on li "Plats: Rollen är placerad i [GEOGRAPHIC_DATA]. Vi erbjuder en hybridlösning men…" at bounding box center [468, 542] width 473 height 52
click at [379, 524] on li "Plats: Rollen är placerad i [GEOGRAPHIC_DATA]. Vi erbjuder en hybridlösning men…" at bounding box center [468, 542] width 473 height 52
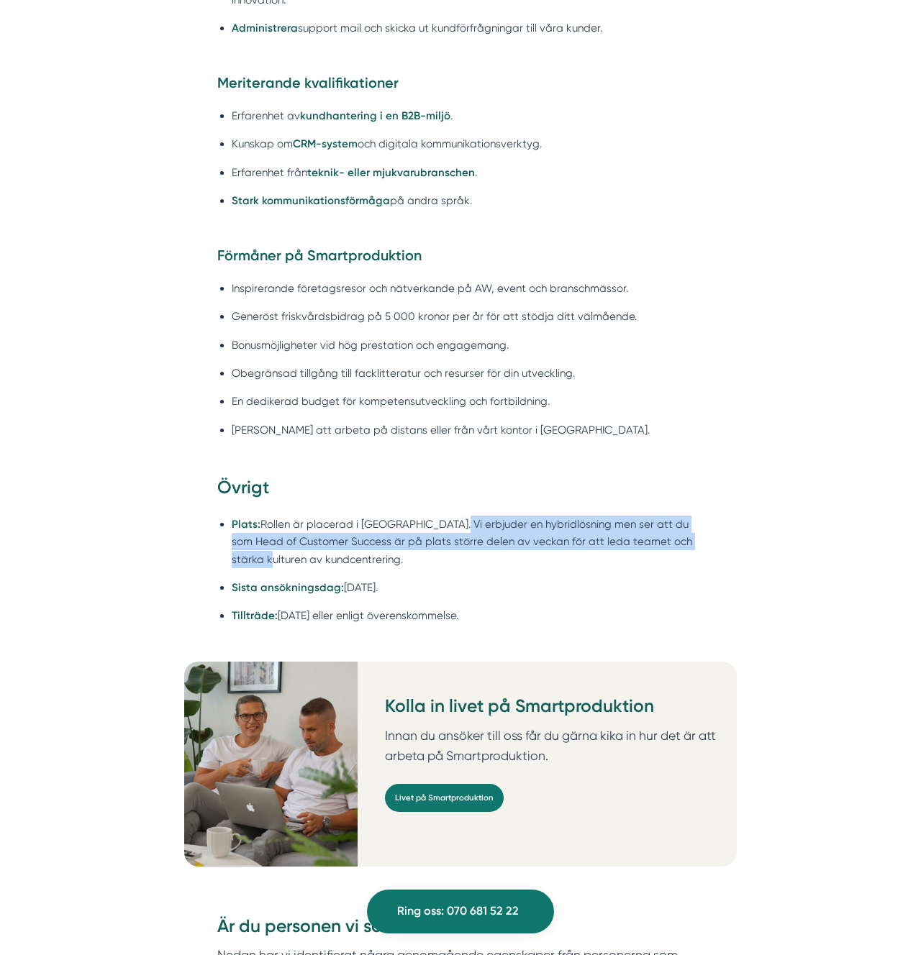
drag, startPoint x: 445, startPoint y: 523, endPoint x: 709, endPoint y: 539, distance: 264.5
click at [709, 539] on div "Övrigt Plats: Rollen är placerad i Stockholm. Vi erbjuder en hybridlösning men …" at bounding box center [460, 568] width 552 height 186
click at [705, 539] on div "Övrigt Plats: Rollen är placerad i Stockholm. Vi erbjuder en hybridlösning men …" at bounding box center [460, 568] width 552 height 186
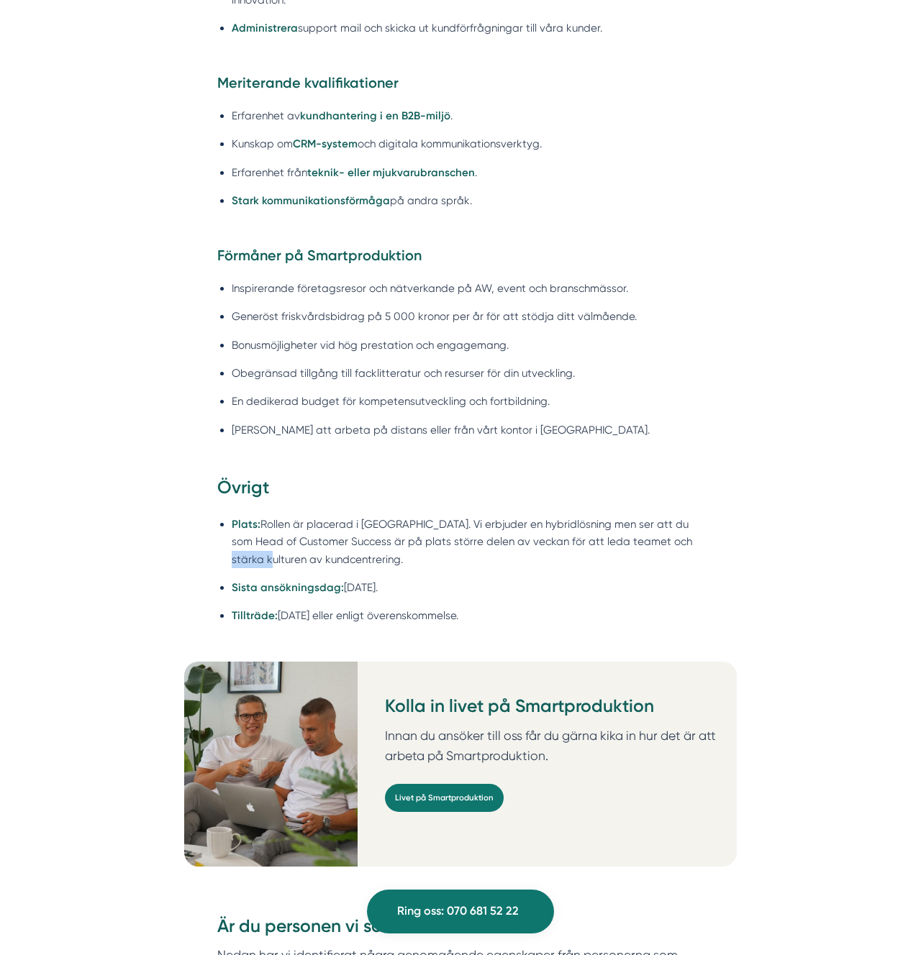
click at [706, 539] on div "Övrigt Plats: Rollen är placerad i Stockholm. Vi erbjuder en hybridlösning men …" at bounding box center [460, 568] width 552 height 186
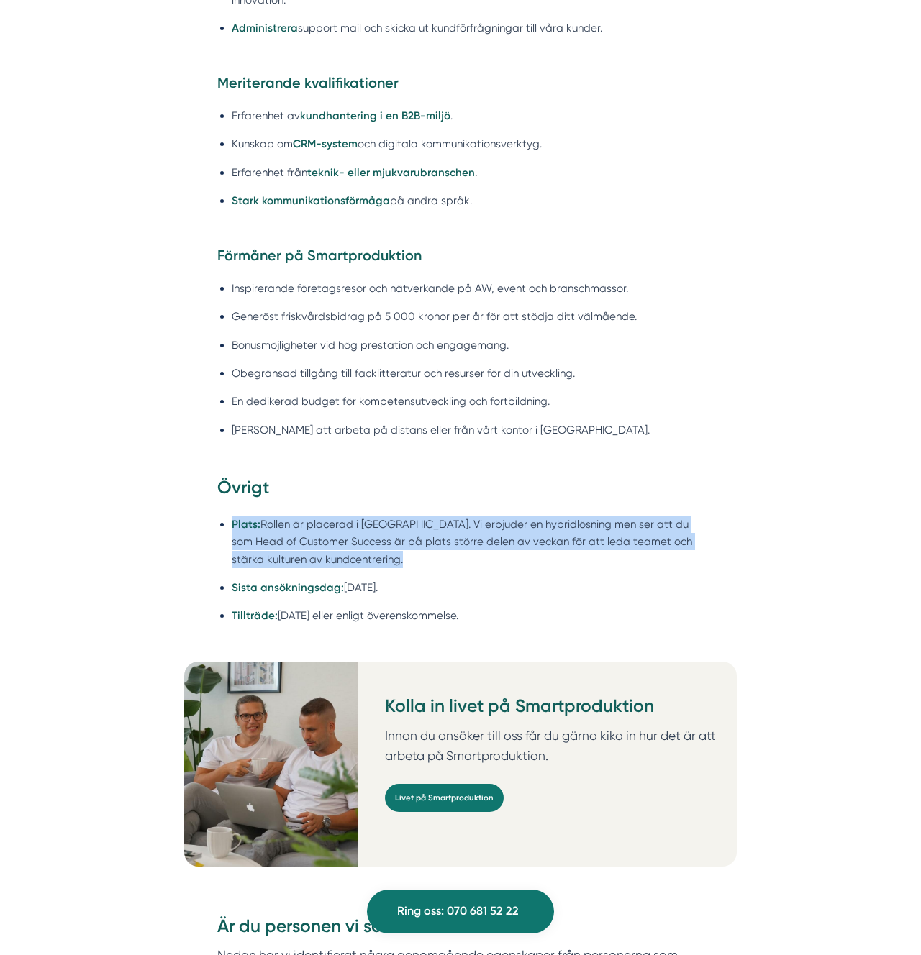
click at [706, 539] on div "Övrigt Plats: Rollen är placerad i Stockholm. Vi erbjuder en hybridlösning men …" at bounding box center [460, 568] width 552 height 186
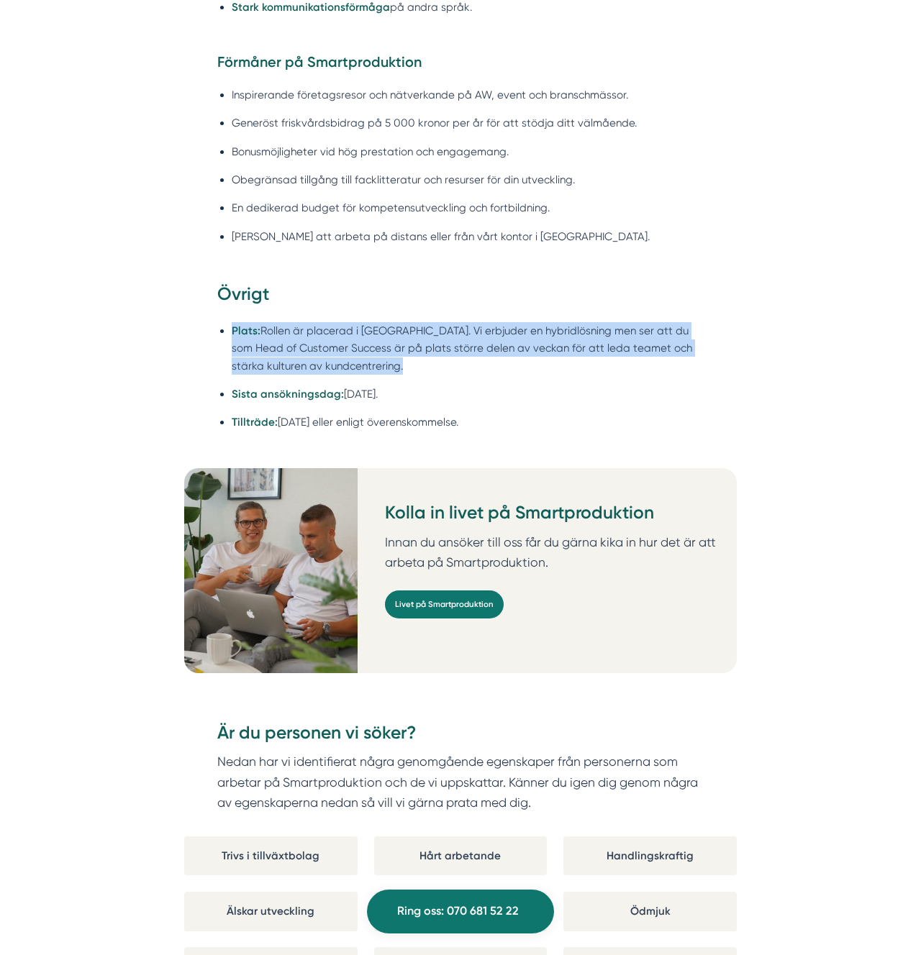
scroll to position [1417, 0]
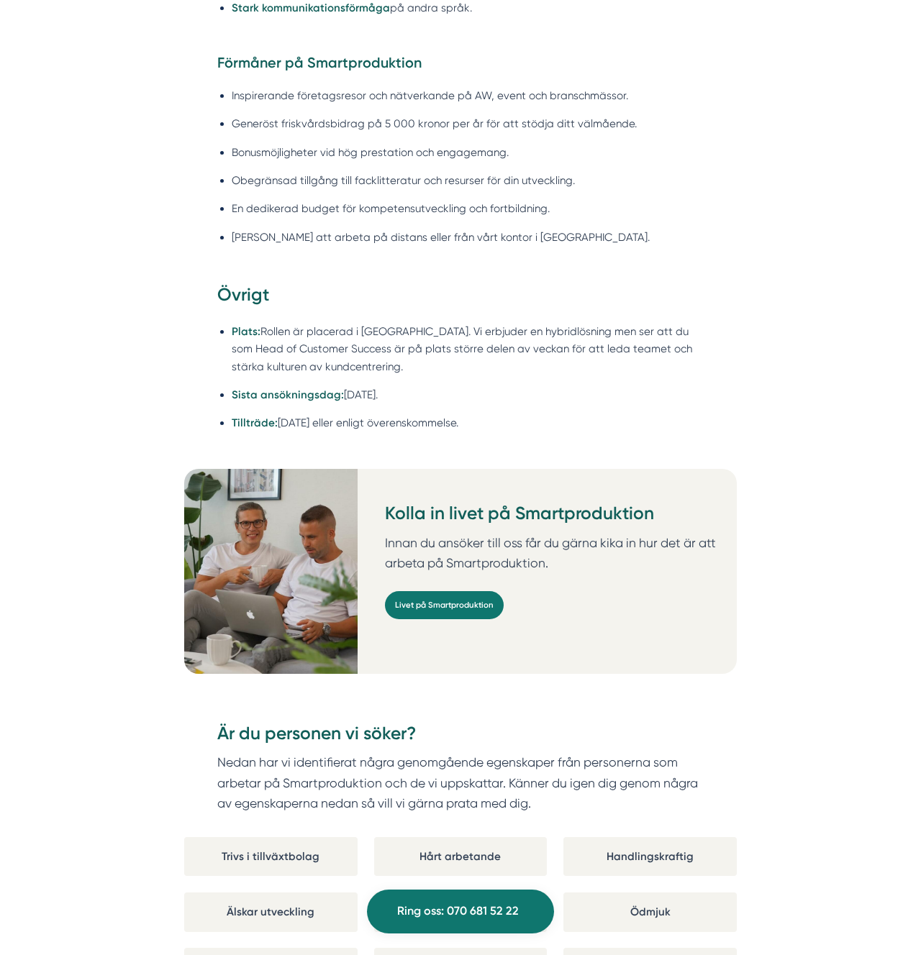
click at [468, 286] on h3 "Övrigt" at bounding box center [460, 299] width 487 height 32
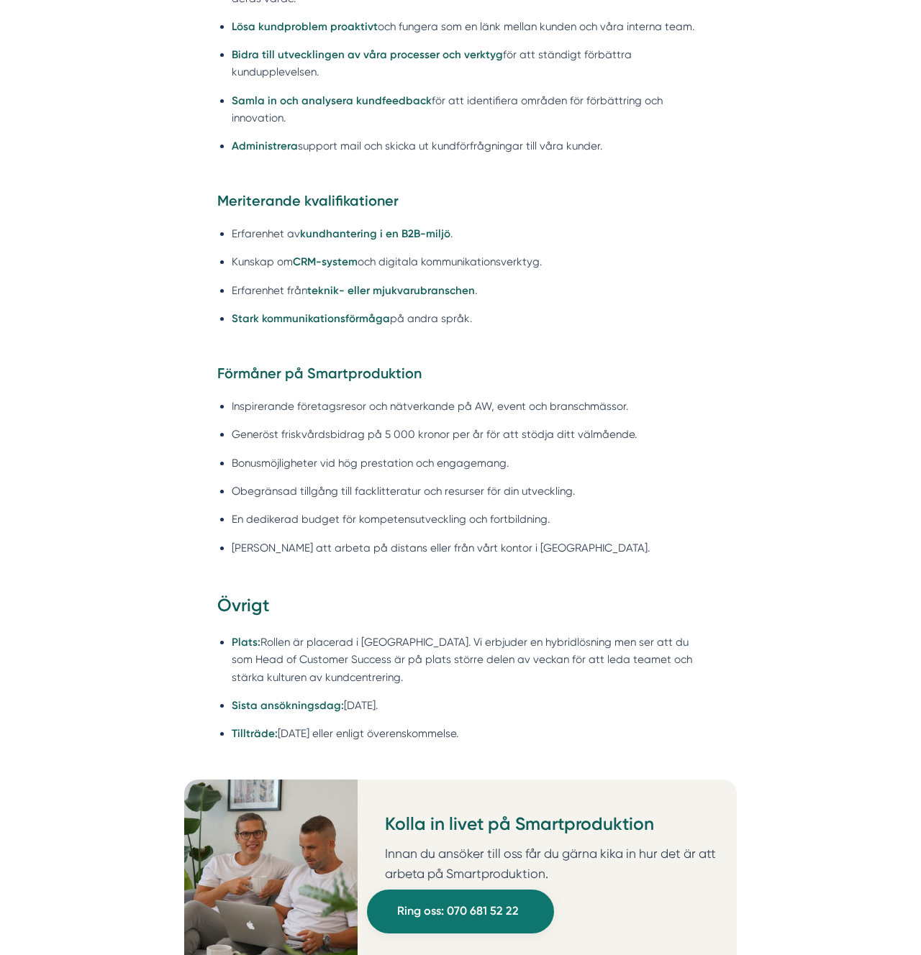
scroll to position [1091, 0]
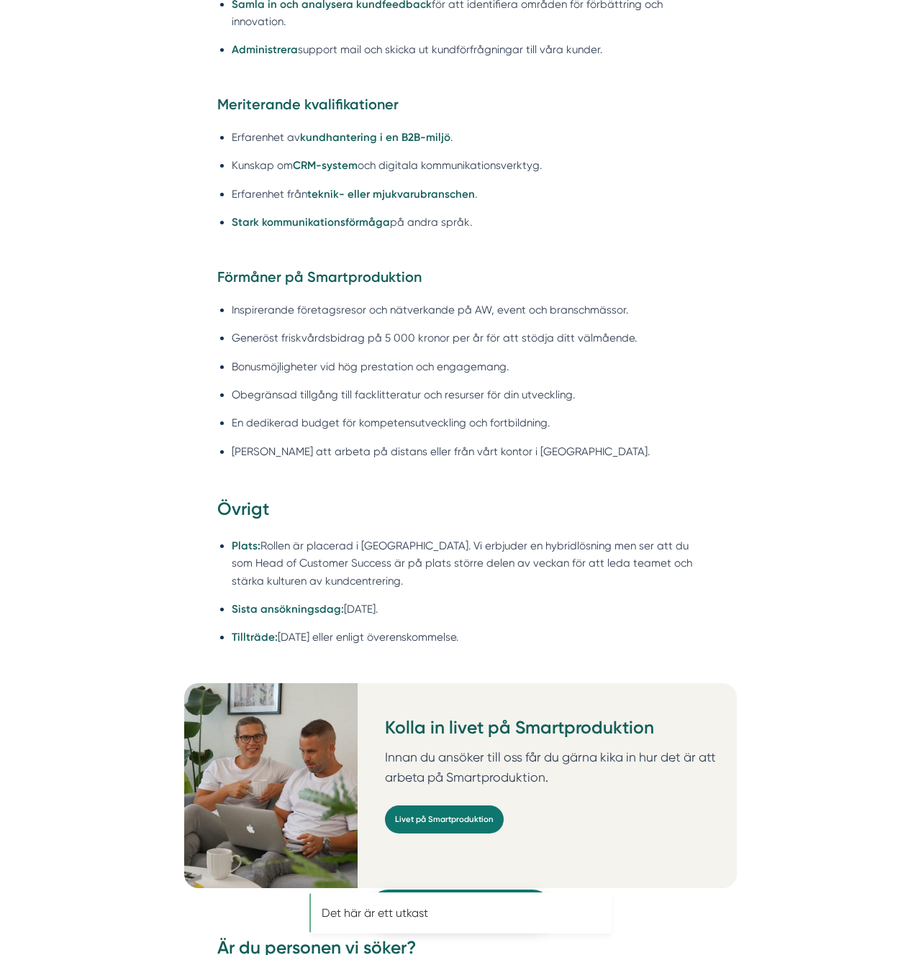
scroll to position [1216, 0]
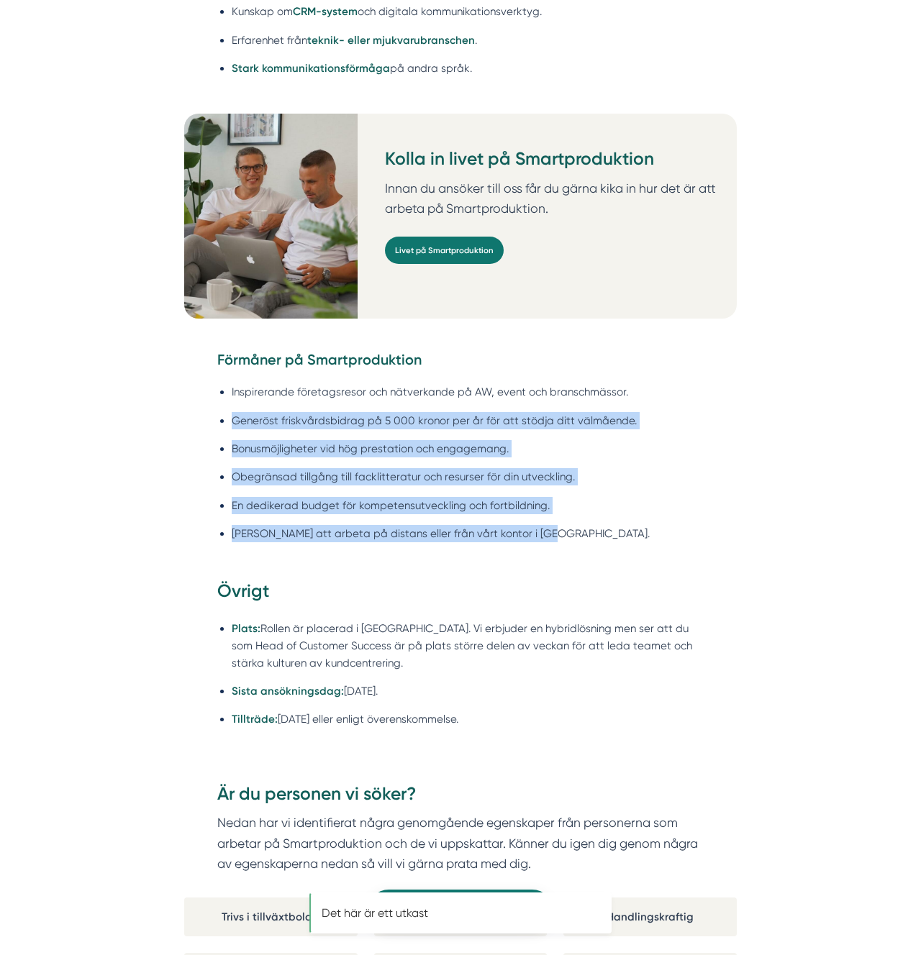
drag, startPoint x: 427, startPoint y: 532, endPoint x: 483, endPoint y: 582, distance: 74.4
click at [478, 583] on div "Lönen för rollen är 30 000 kronor per månad . Du har friheten att arbeta på dis…" at bounding box center [460, 775] width 921 height 2821
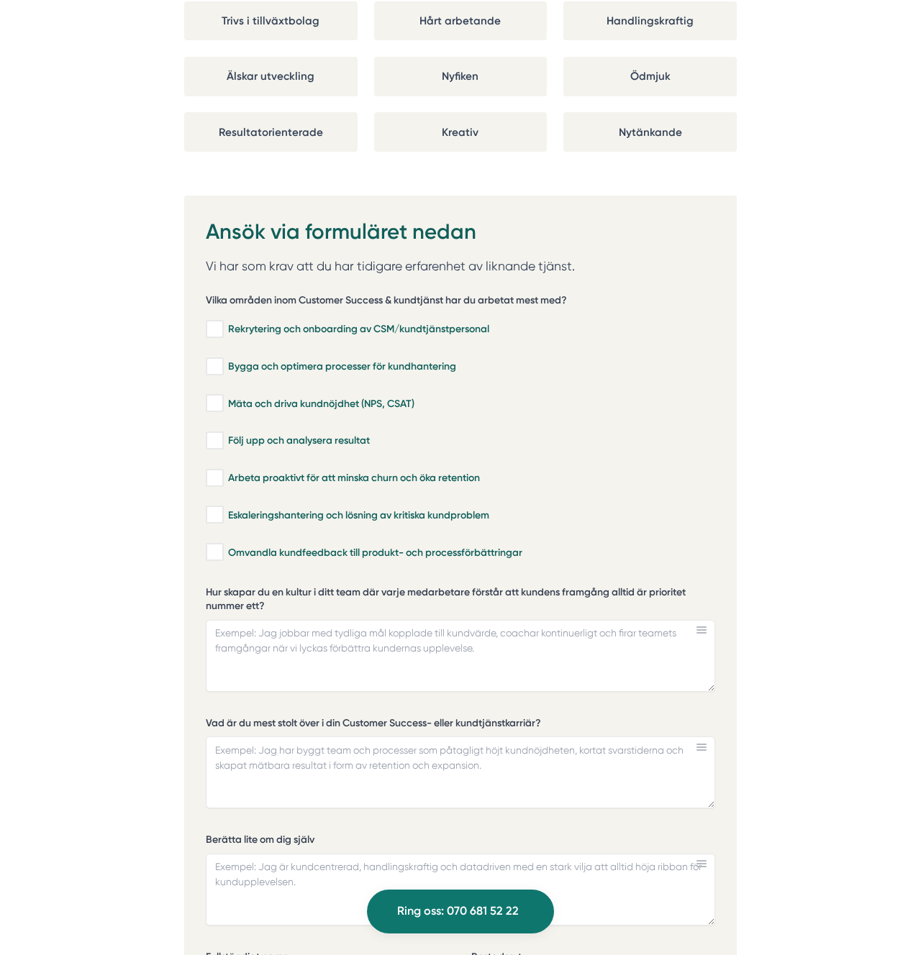
scroll to position [2249, 0]
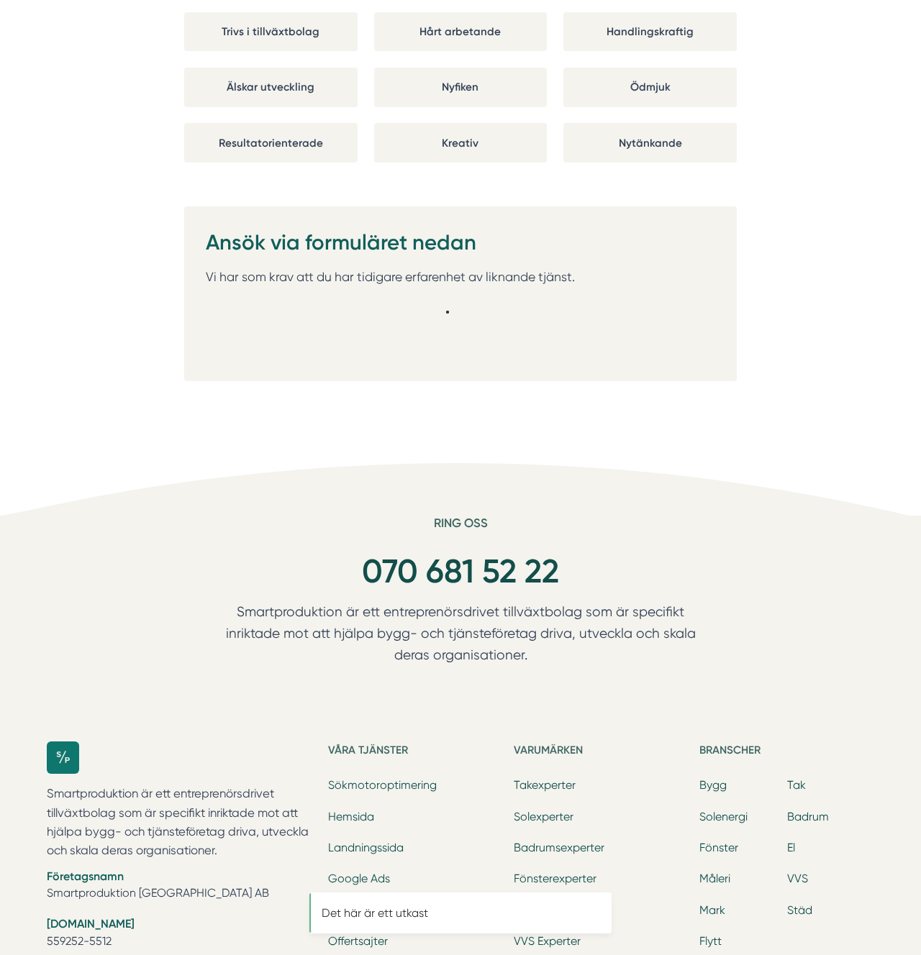
scroll to position [2244, 0]
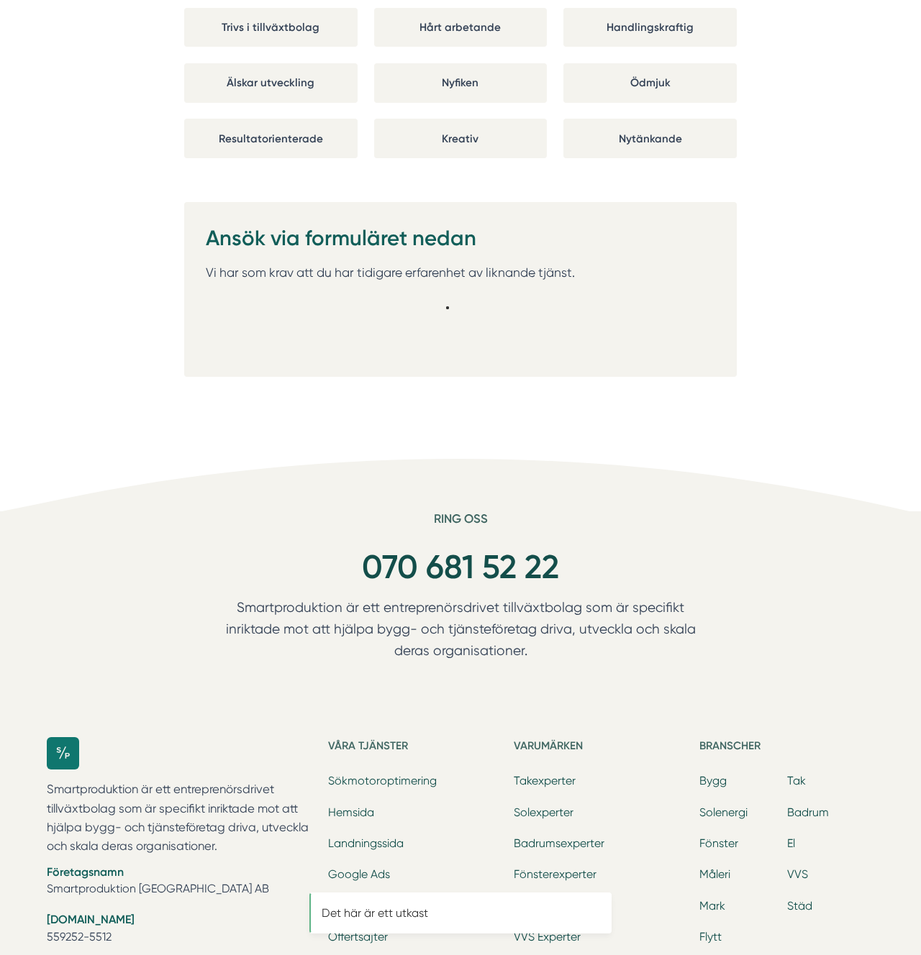
scroll to position [2247, 0]
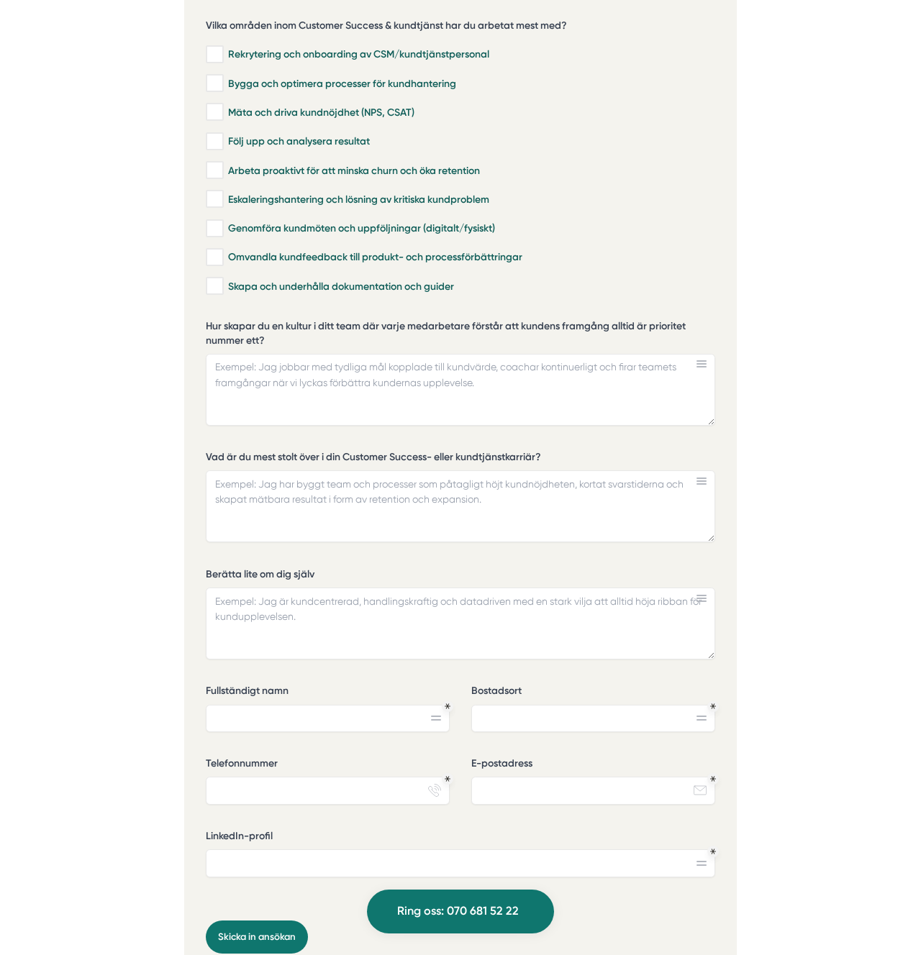
scroll to position [2609, 0]
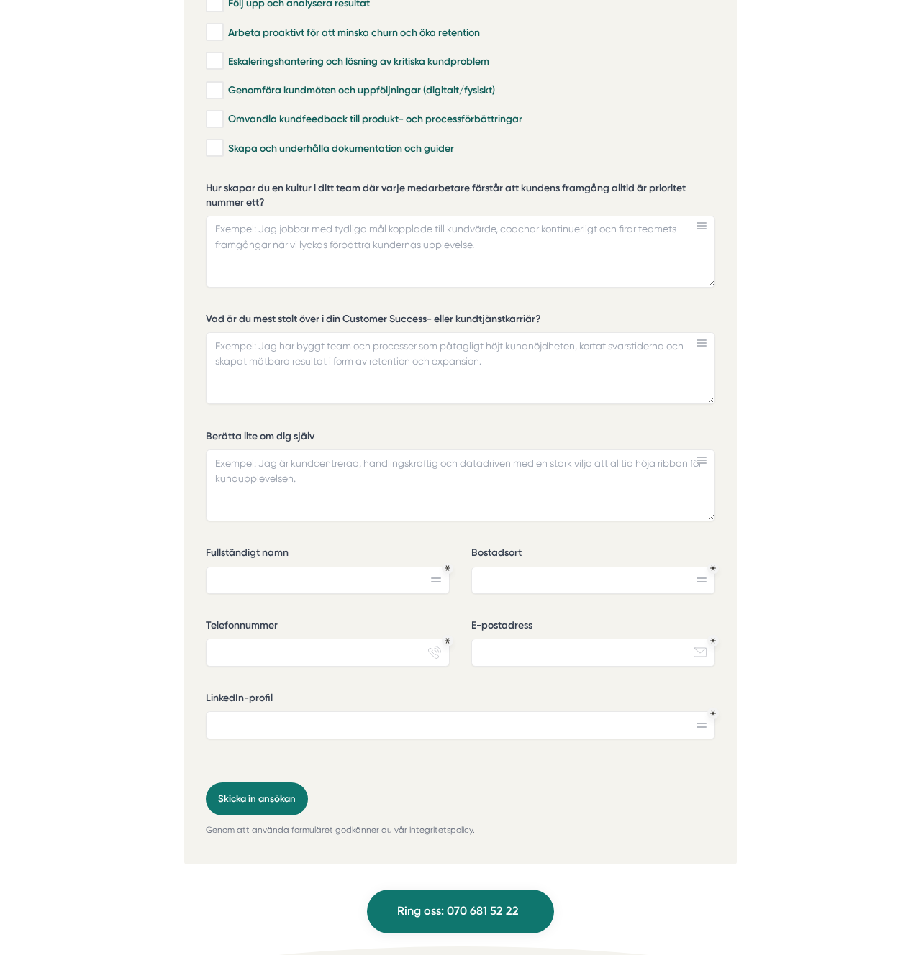
scroll to position [2667, 0]
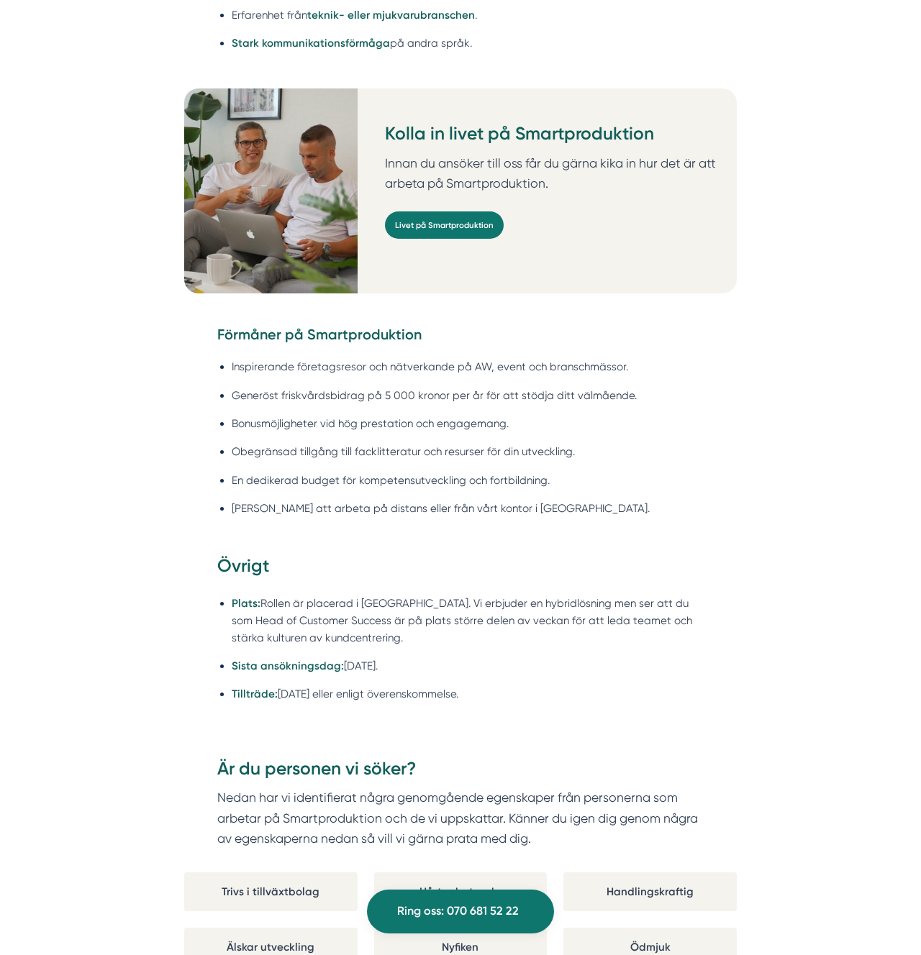
scroll to position [1349, 0]
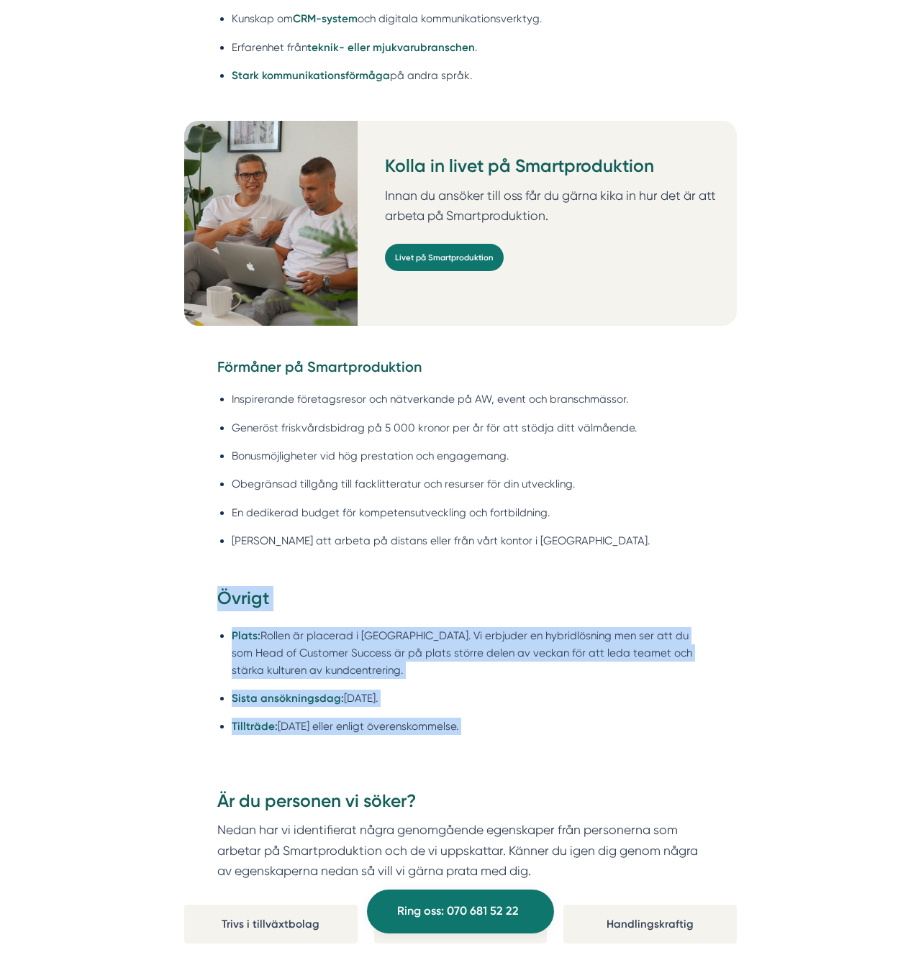
drag, startPoint x: 206, startPoint y: 592, endPoint x: 491, endPoint y: 793, distance: 348.5
click at [488, 797] on div "Lönen för rollen är 30 000 kronor per månad . Du har friheten att arbeta på dis…" at bounding box center [460, 786] width 921 height 2829
click at [507, 752] on ul "Plats: Rollen är placerad i [GEOGRAPHIC_DATA]. Vi erbjuder en hybridlösning men…" at bounding box center [460, 685] width 487 height 135
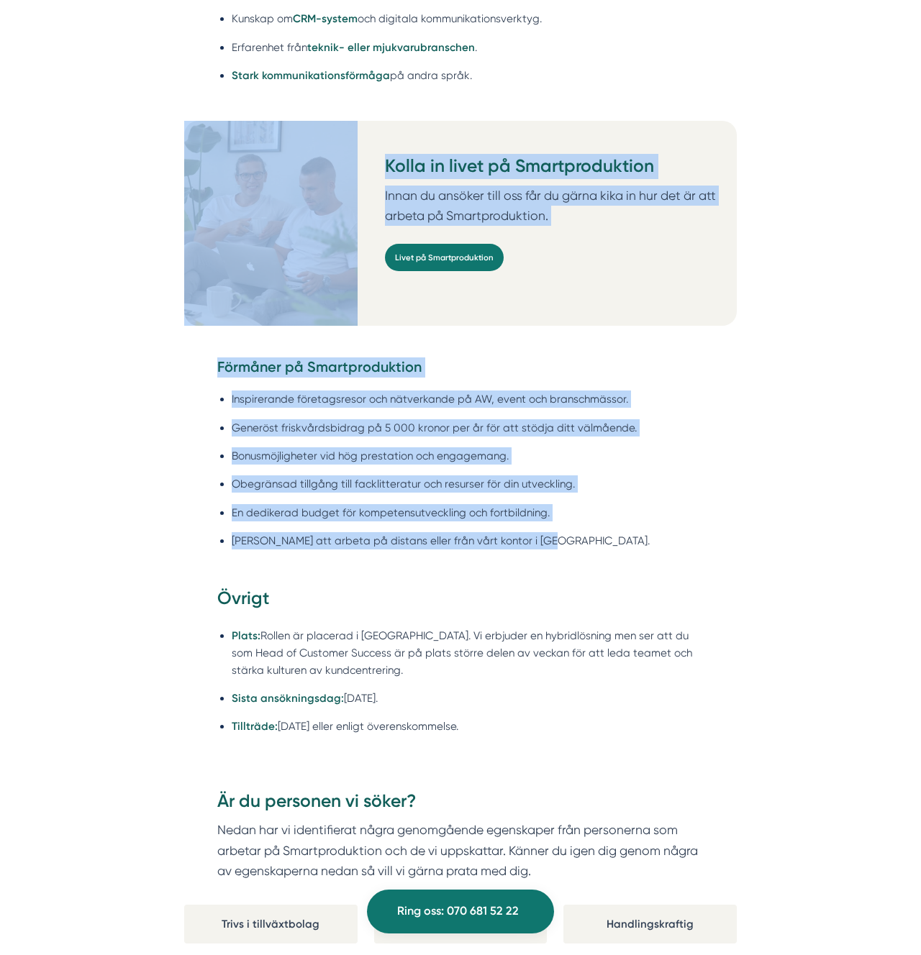
drag, startPoint x: 476, startPoint y: 508, endPoint x: 245, endPoint y: 332, distance: 291.1
click at [245, 332] on div "Lönen för rollen är 30 000 kronor per månad . Du har friheten att arbeta på dis…" at bounding box center [460, 786] width 921 height 2829
click at [242, 352] on div "Kolla in livet på Smartproduktion Innan du ansöker till oss får du gärna kika i…" at bounding box center [460, 239] width 552 height 236
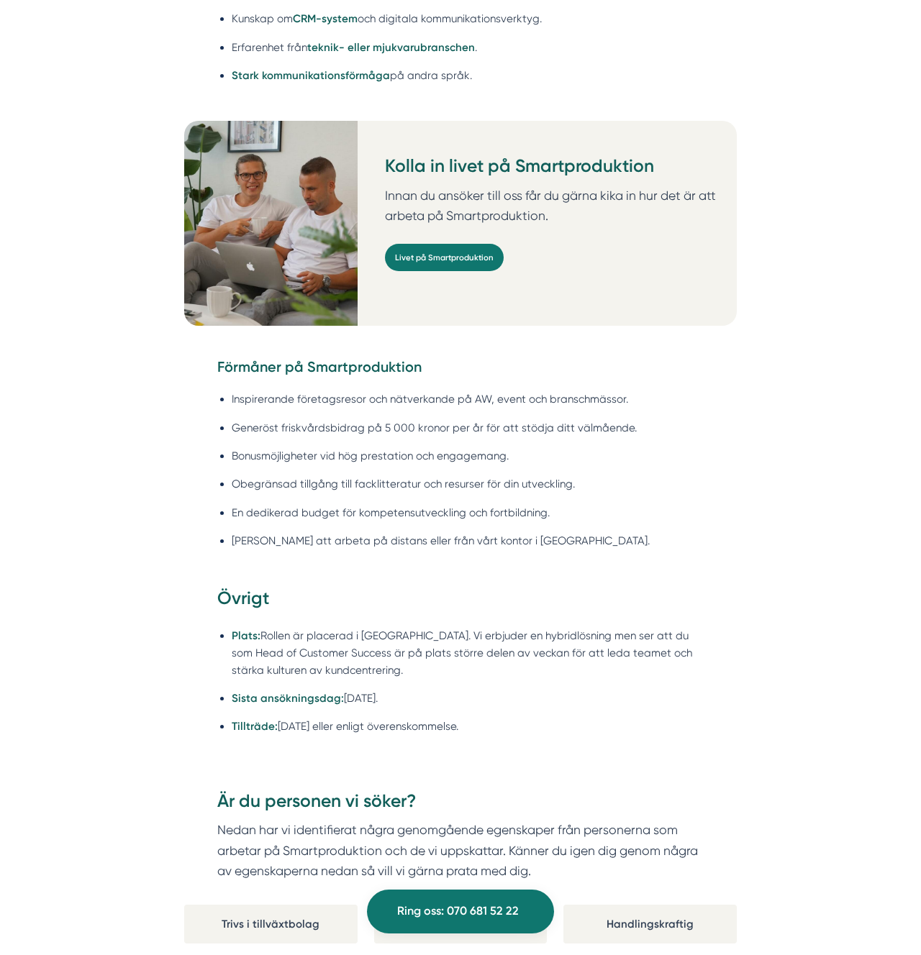
click at [242, 352] on div "Kolla in livet på Smartproduktion Innan du ansöker till oss får du gärna kika i…" at bounding box center [460, 239] width 552 height 236
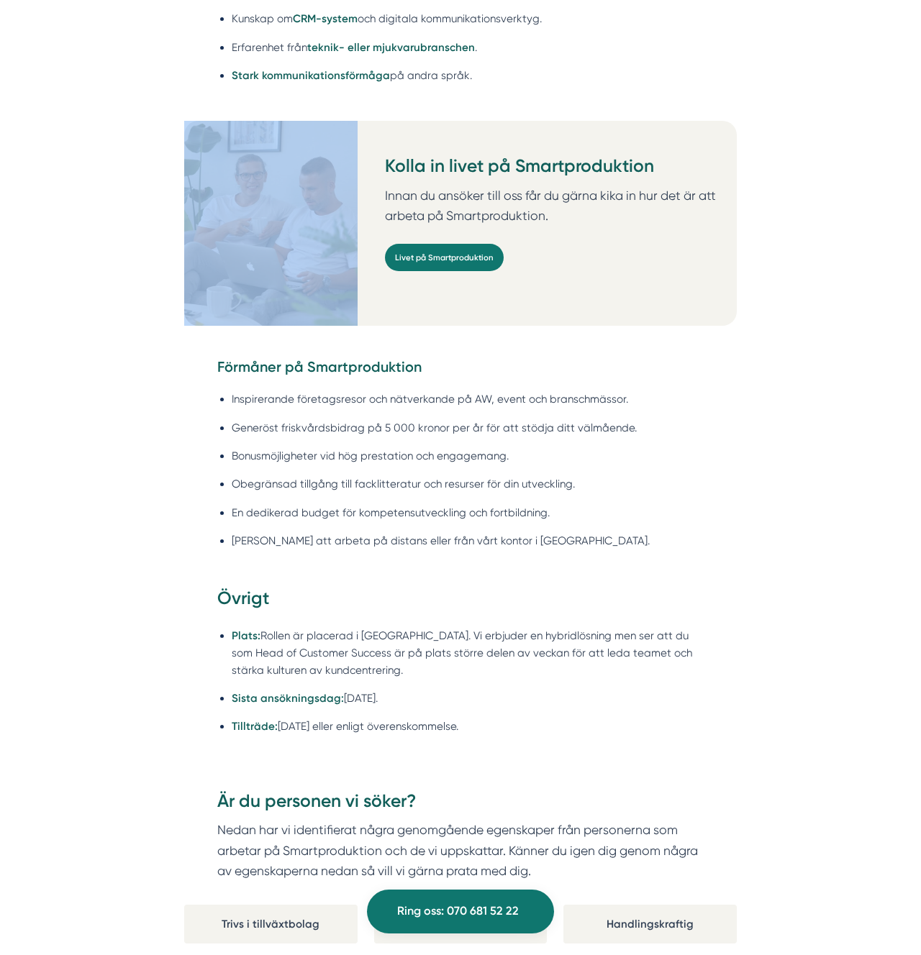
click at [242, 352] on div "Kolla in livet på Smartproduktion Innan du ansöker till oss får du gärna kika i…" at bounding box center [460, 239] width 552 height 236
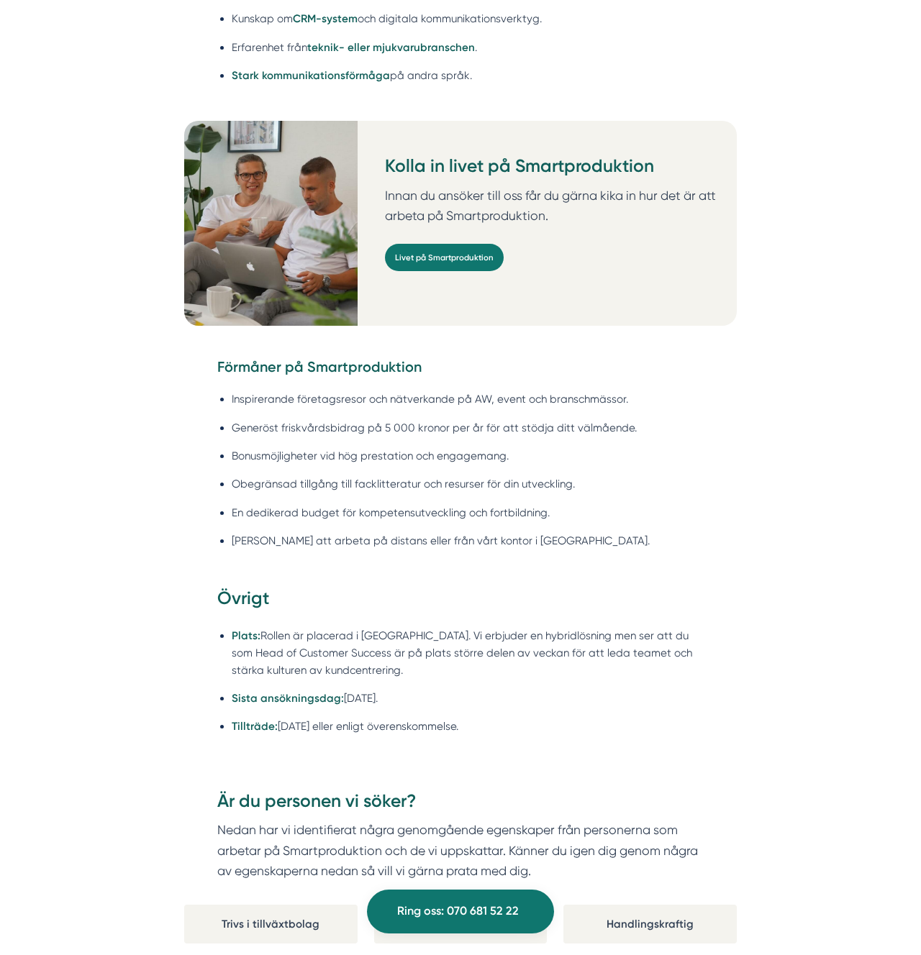
click at [252, 370] on strong "Förmåner på Smartproduktion" at bounding box center [319, 366] width 204 height 17
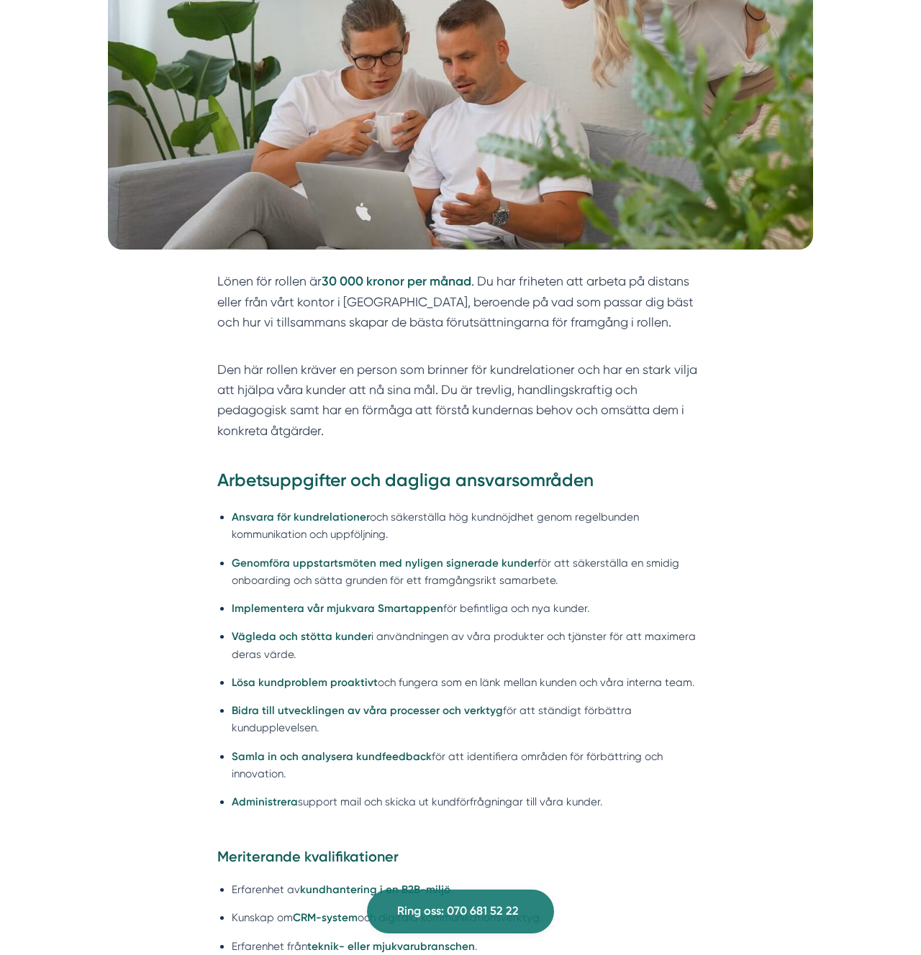
scroll to position [415, 0]
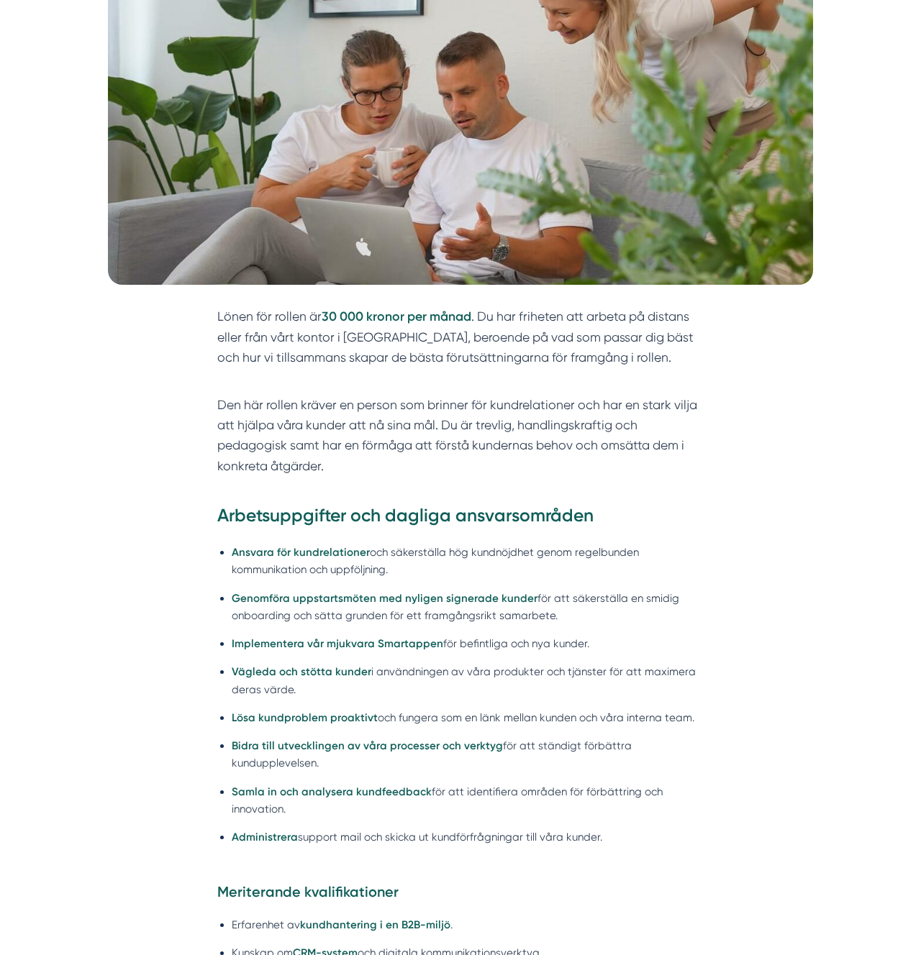
click at [260, 332] on p "Lönen för rollen är 30 000 kronor per månad . Du har friheten att arbeta på dis…" at bounding box center [460, 346] width 487 height 81
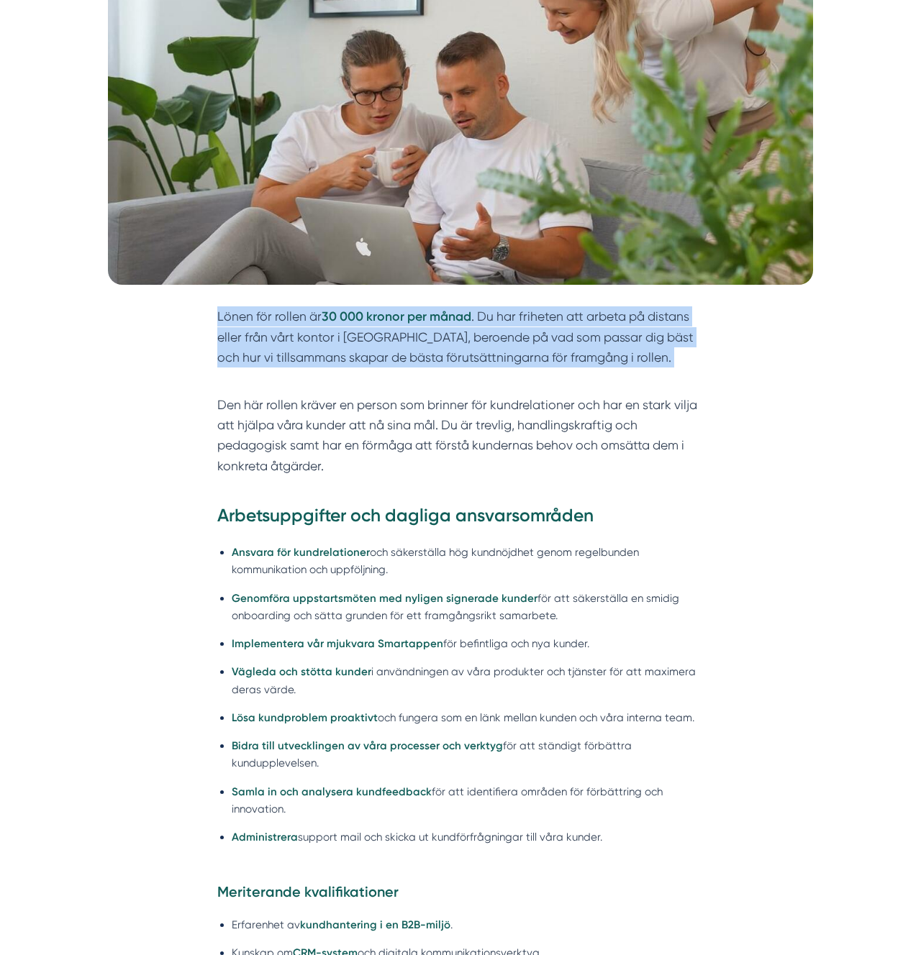
click at [260, 332] on p "Lönen för rollen är 30 000 kronor per månad . Du har friheten att arbeta på dis…" at bounding box center [460, 346] width 487 height 81
